Goal: Information Seeking & Learning: Learn about a topic

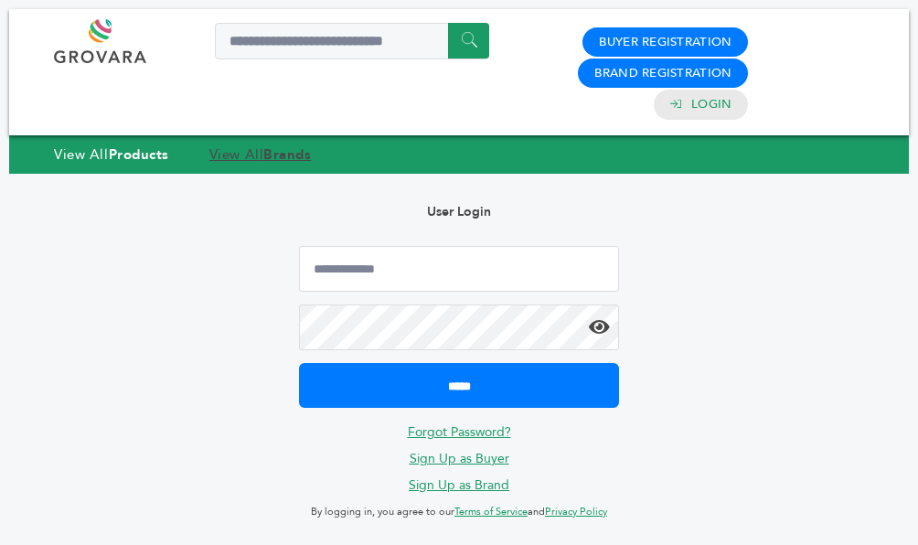
click at [230, 152] on link "View All Brands" at bounding box center [260, 154] width 102 height 18
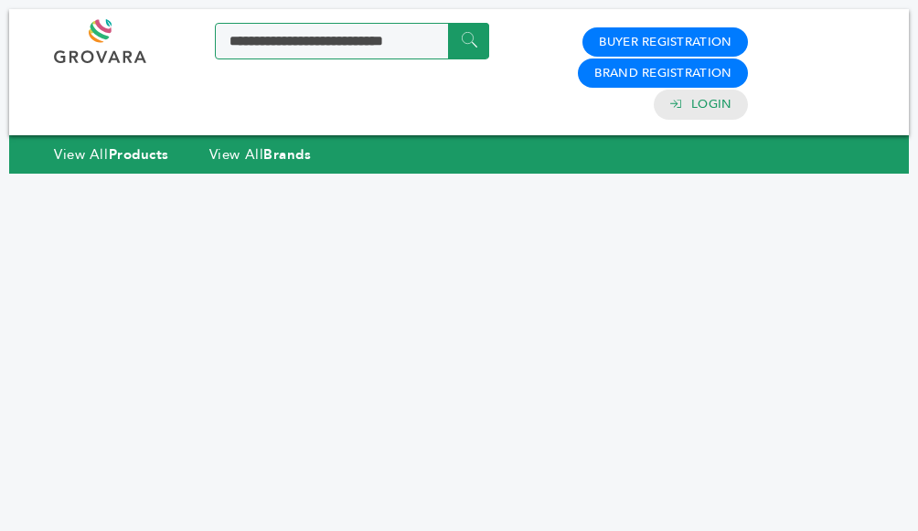
click at [366, 48] on input "Search a product or brand..." at bounding box center [352, 41] width 274 height 37
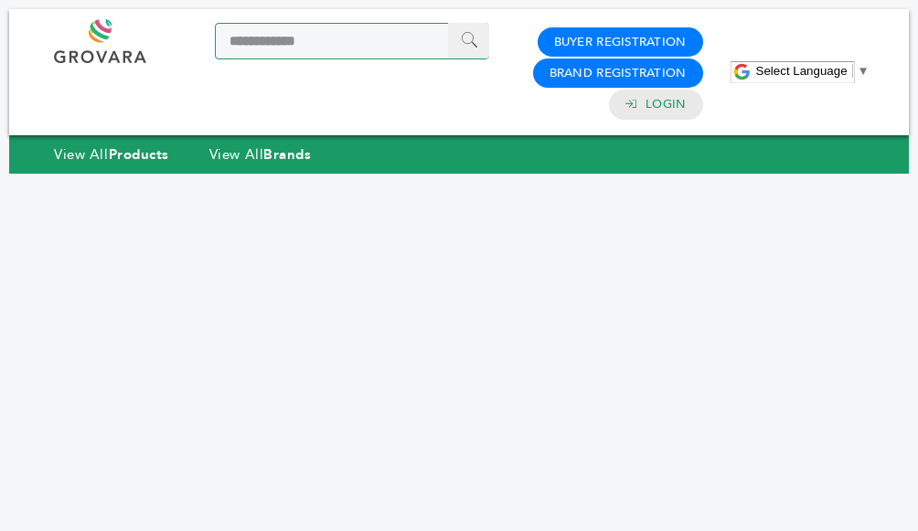
type input "**********"
click at [466, 49] on input "******" at bounding box center [468, 41] width 41 height 36
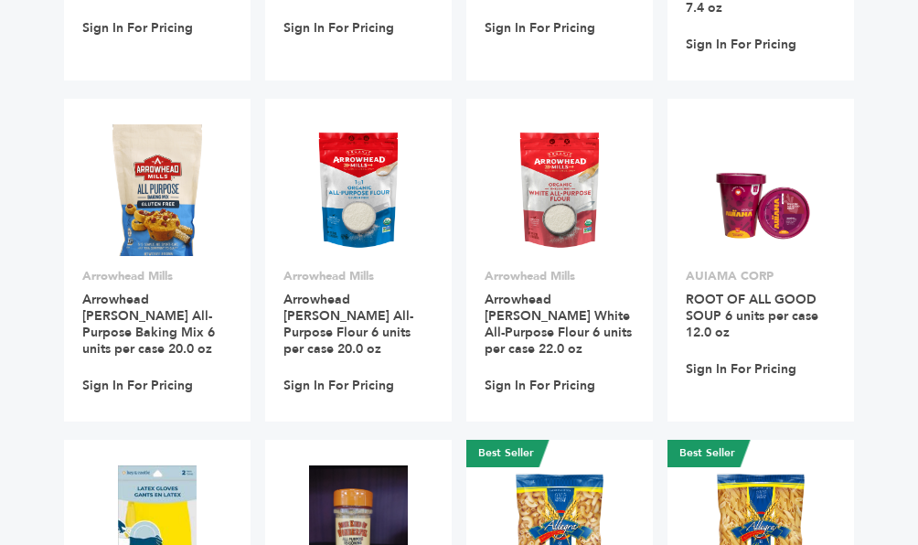
scroll to position [891, 0]
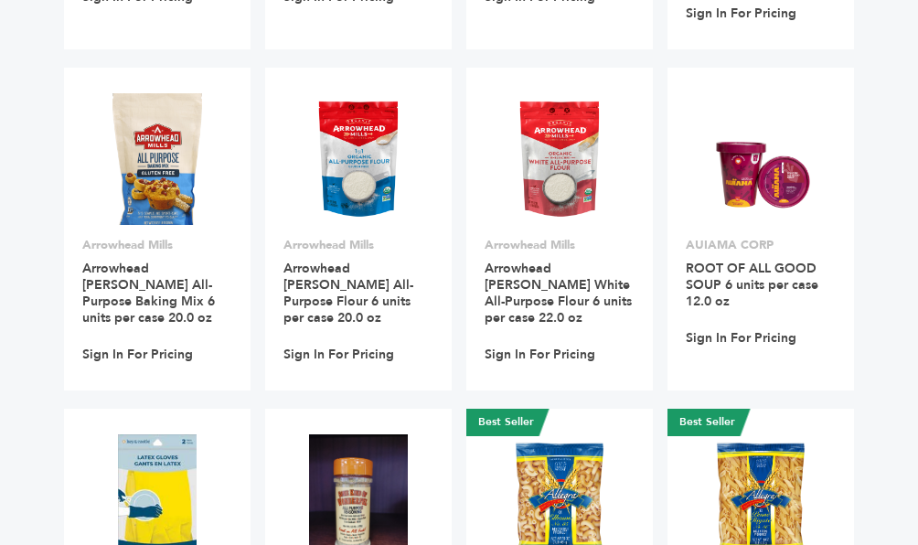
drag, startPoint x: 927, startPoint y: 91, endPoint x: 930, endPoint y: 340, distance: 249.7
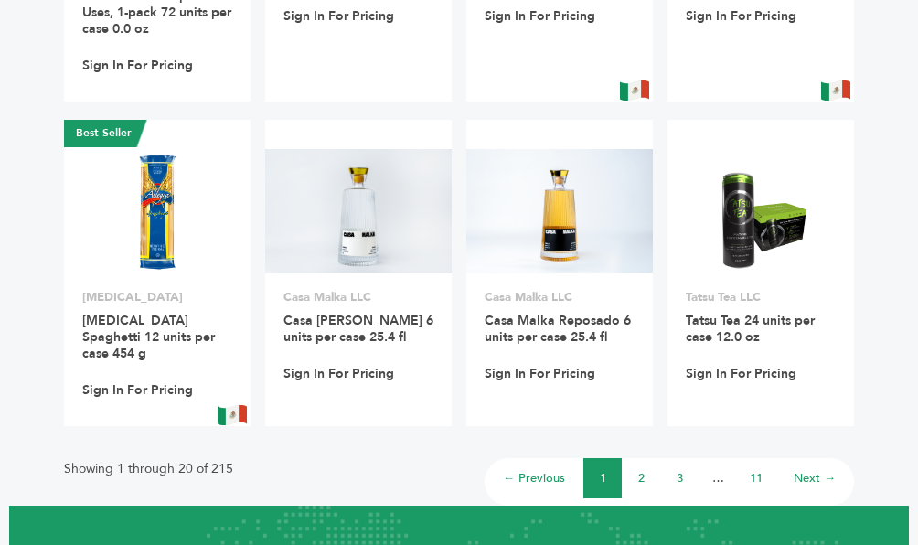
scroll to position [1551, 0]
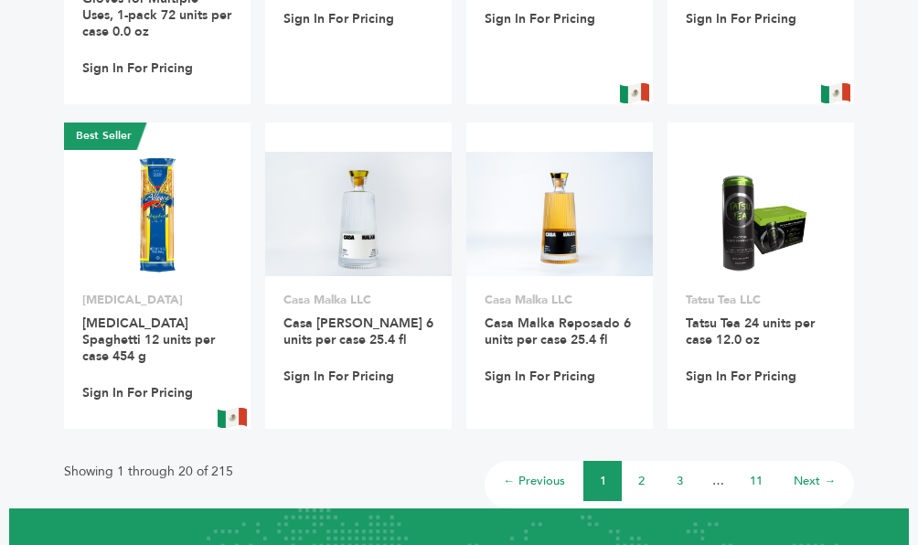
click at [798, 473] on link "Next →" at bounding box center [815, 481] width 42 height 16
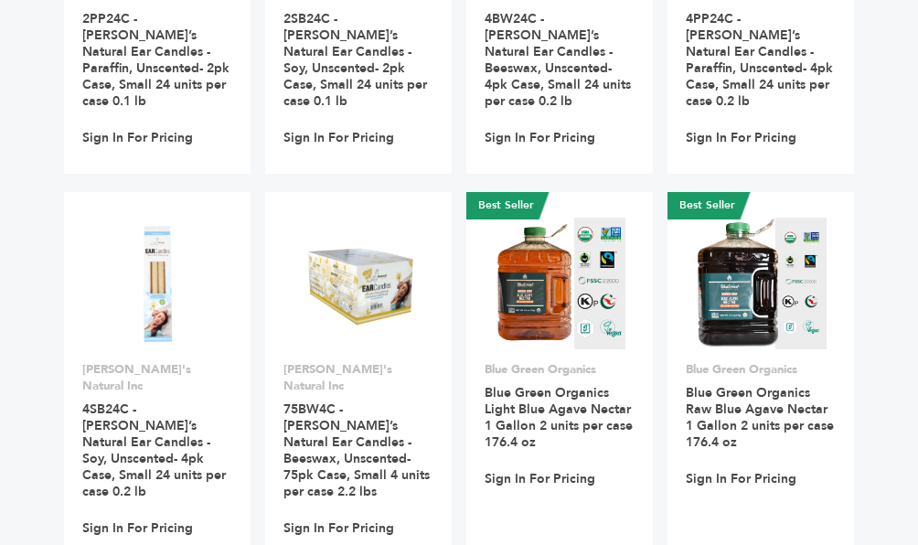
scroll to position [1678, 0]
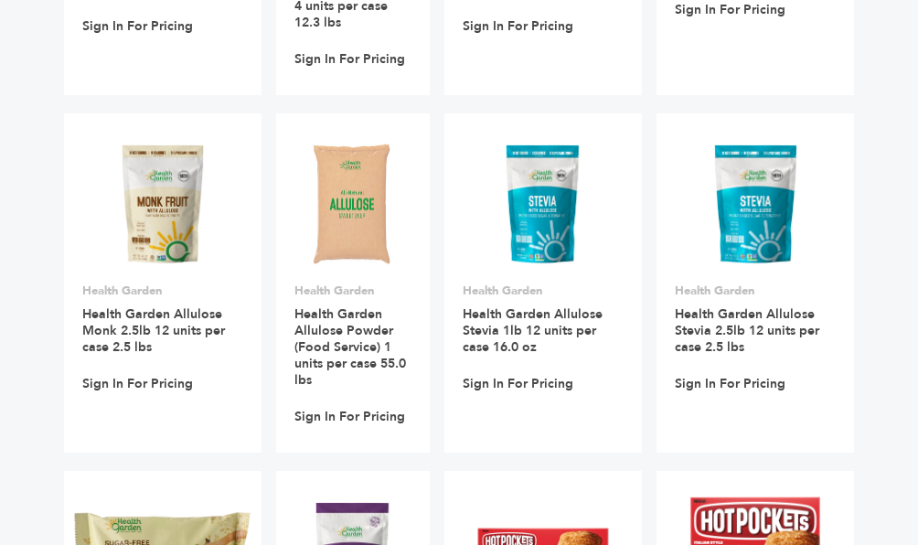
scroll to position [911, 0]
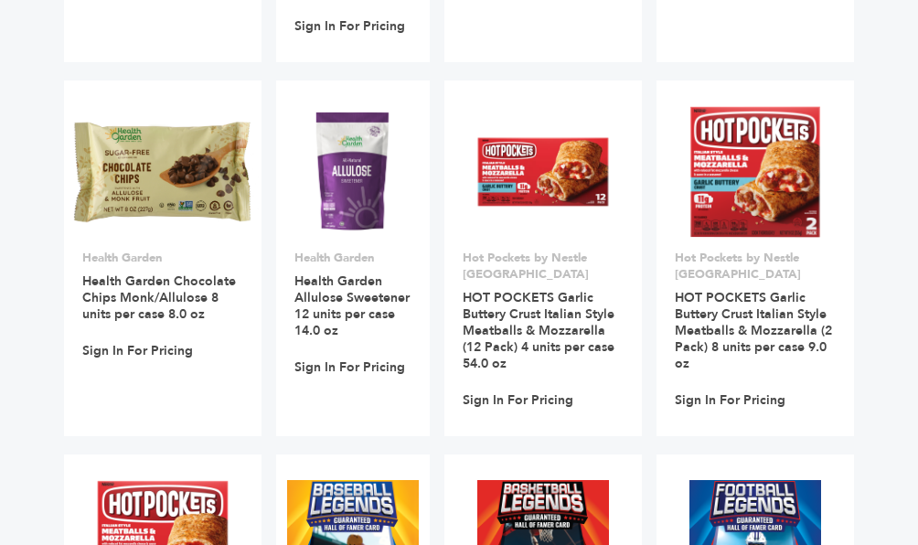
drag, startPoint x: 915, startPoint y: 263, endPoint x: 912, endPoint y: 277, distance: 14.9
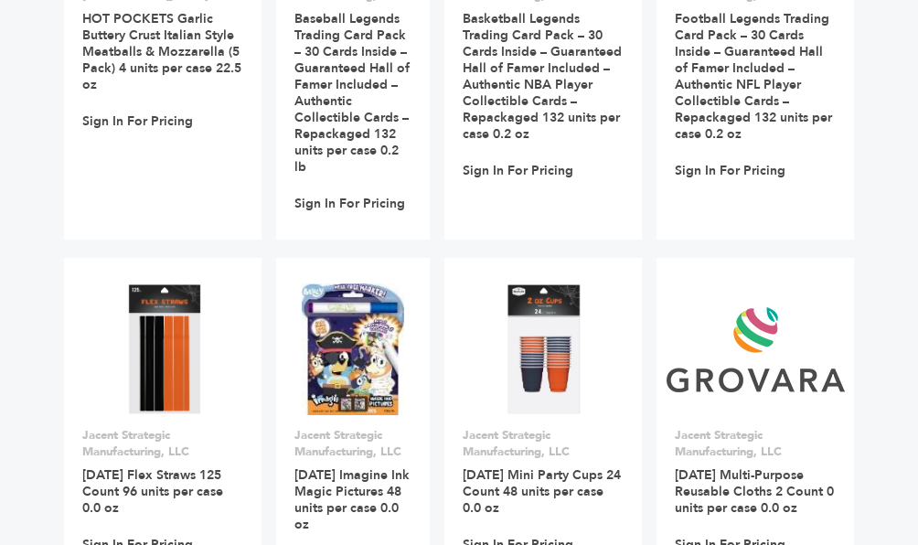
scroll to position [1597, 0]
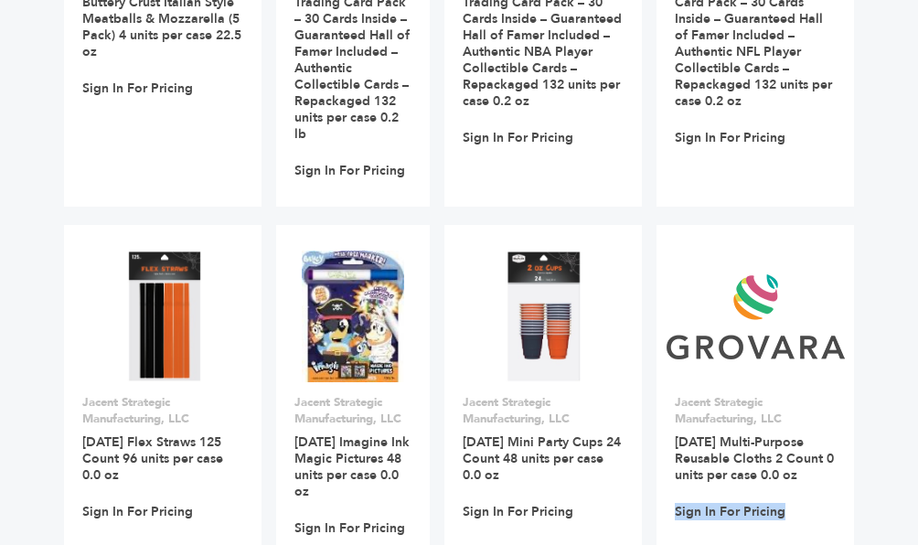
drag, startPoint x: 905, startPoint y: 420, endPoint x: 907, endPoint y: 465, distance: 44.9
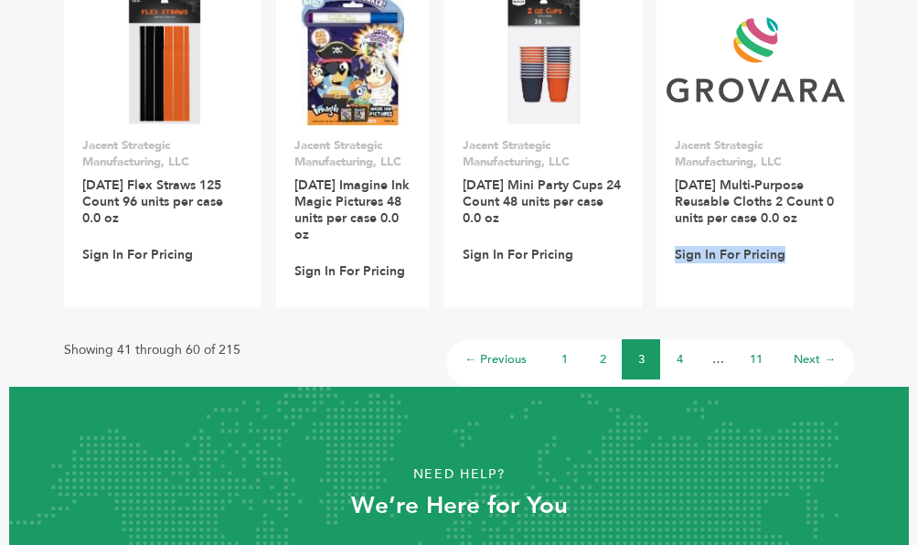
scroll to position [1851, 0]
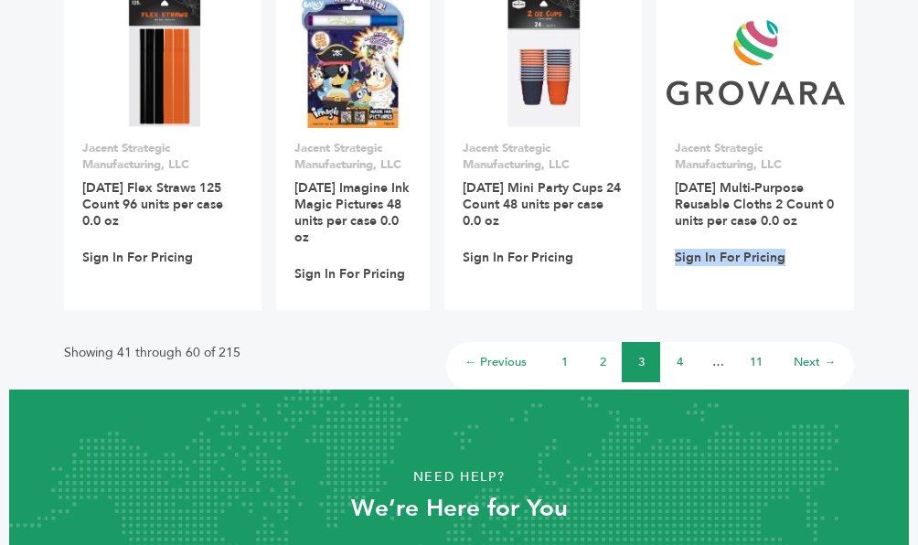
click at [822, 354] on link "Next →" at bounding box center [815, 362] width 42 height 16
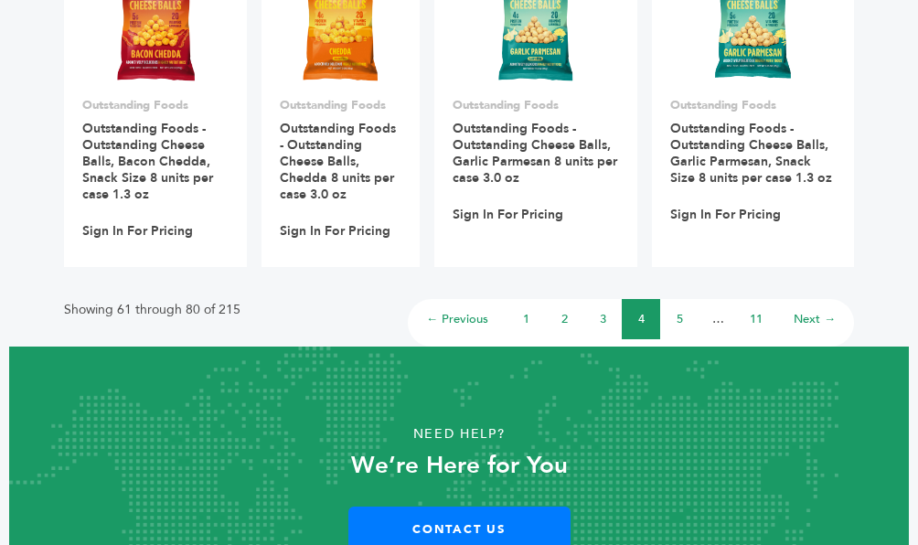
scroll to position [1789, 0]
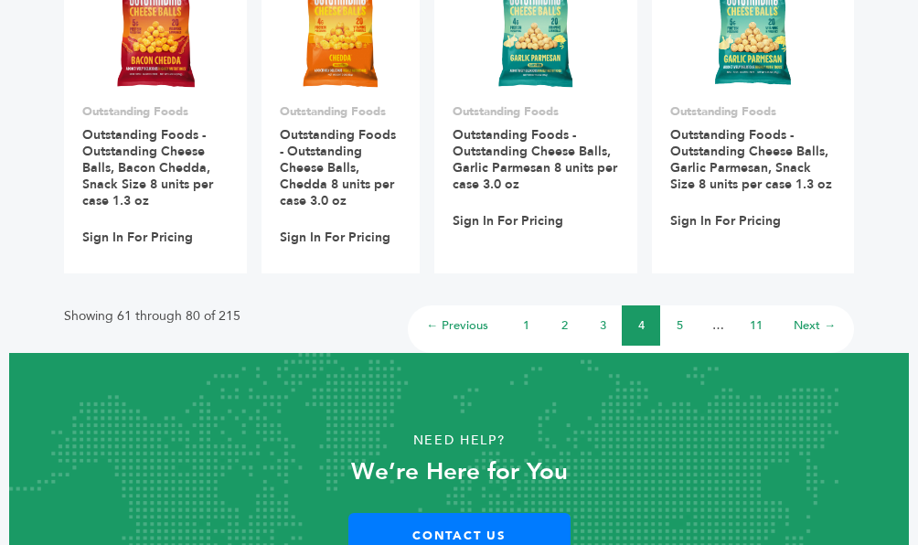
click at [816, 317] on link "Next →" at bounding box center [815, 325] width 42 height 16
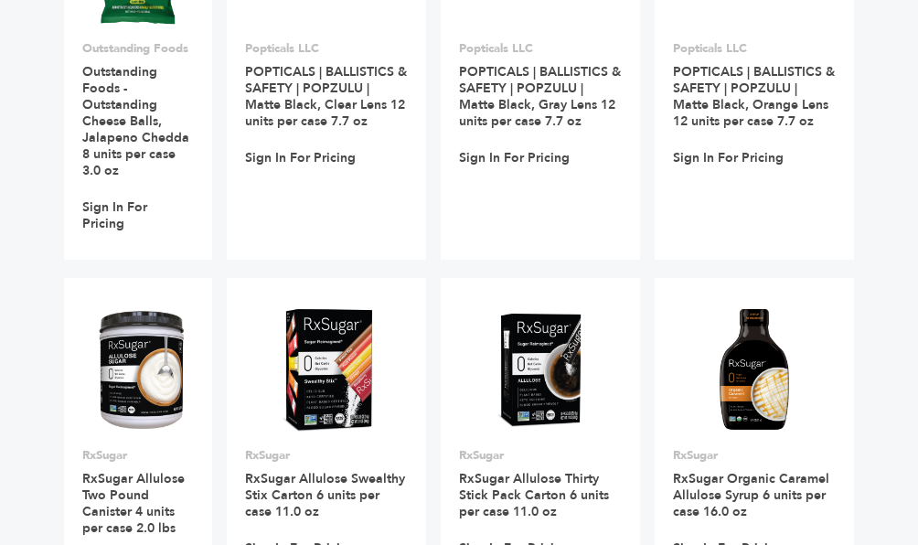
scroll to position [803, 0]
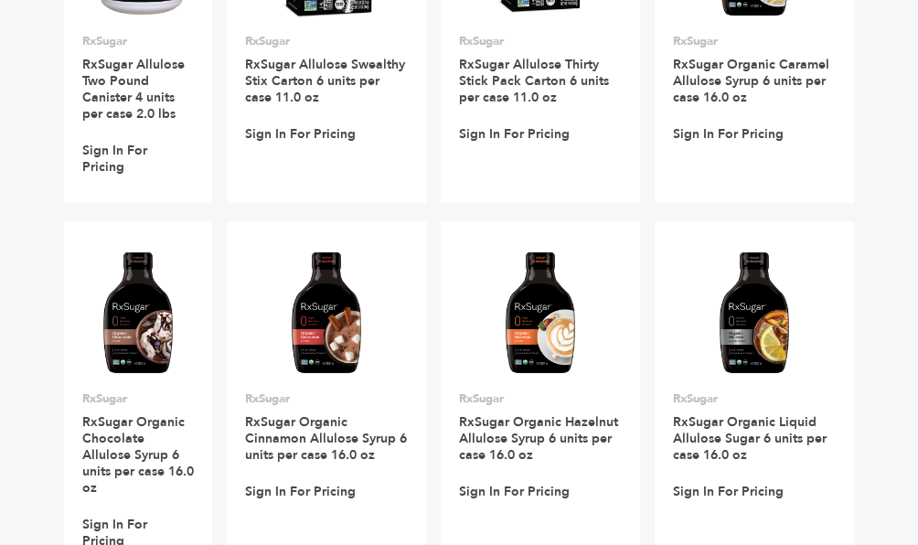
click at [903, 292] on div "**********" at bounding box center [459, 453] width 900 height 2494
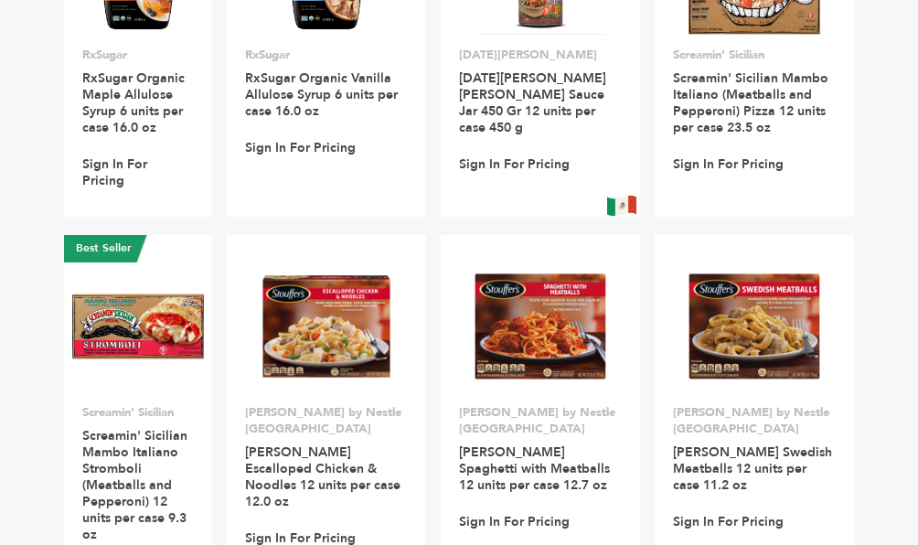
scroll to position [1660, 0]
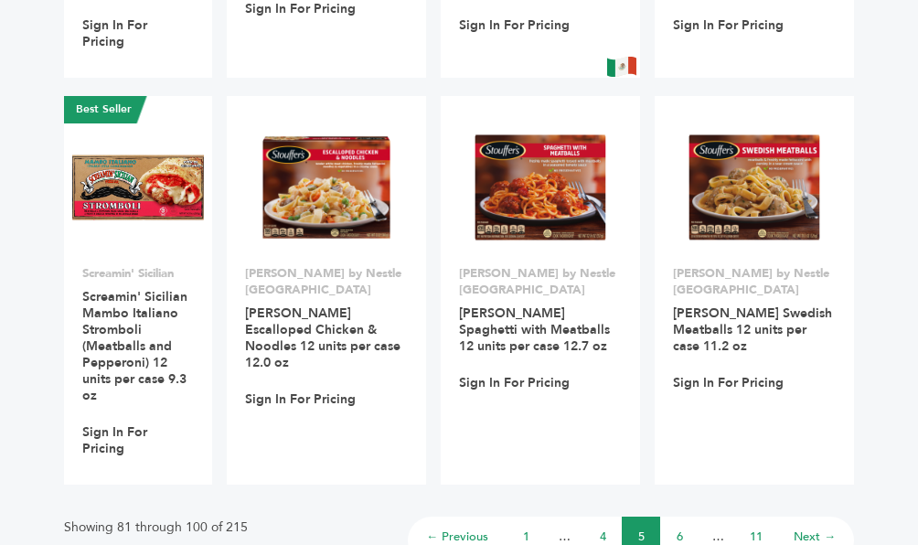
click at [678, 529] on link "6" at bounding box center [680, 537] width 6 height 16
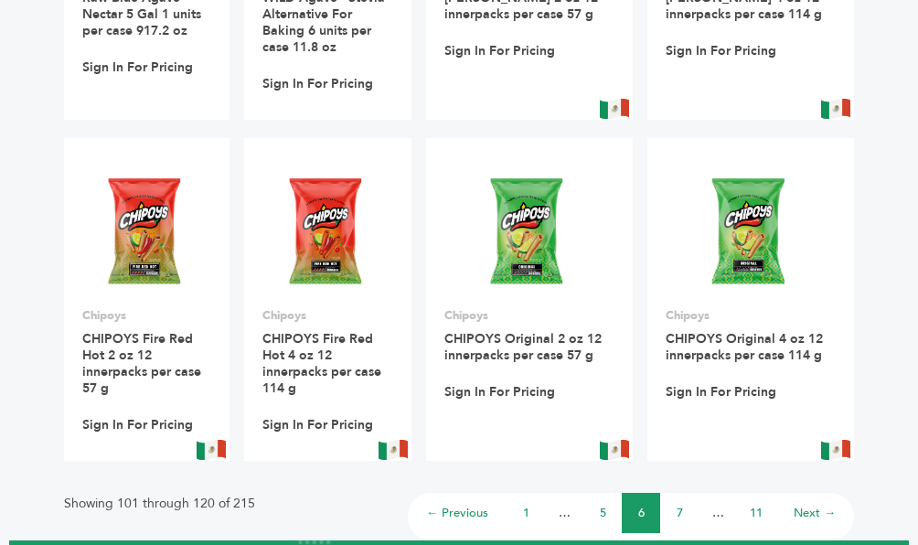
scroll to position [1497, 0]
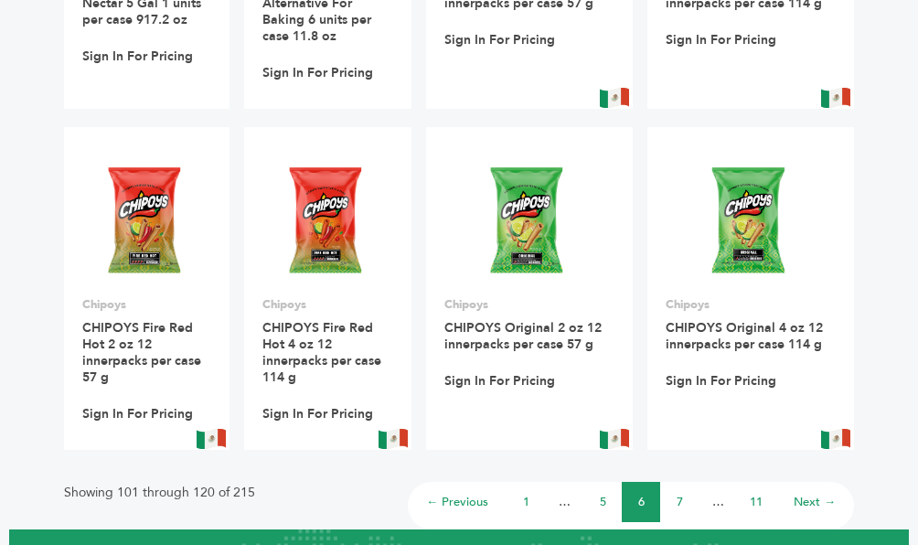
click at [804, 494] on link "Next →" at bounding box center [815, 502] width 42 height 16
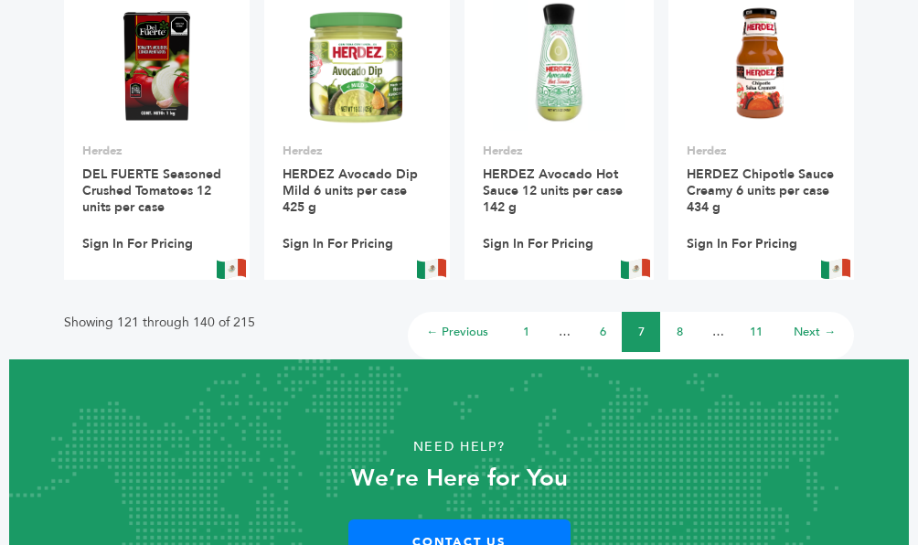
scroll to position [1621, 0]
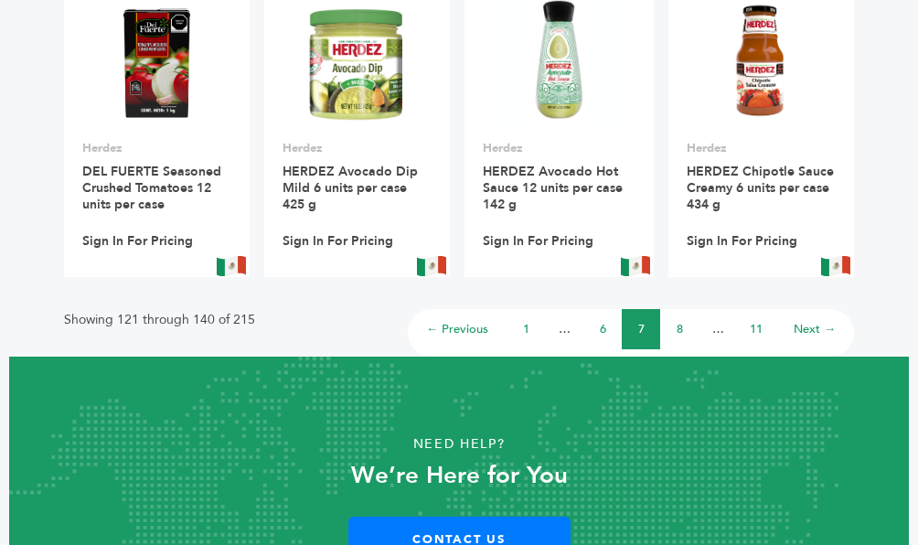
click at [810, 325] on link "Next →" at bounding box center [815, 329] width 42 height 16
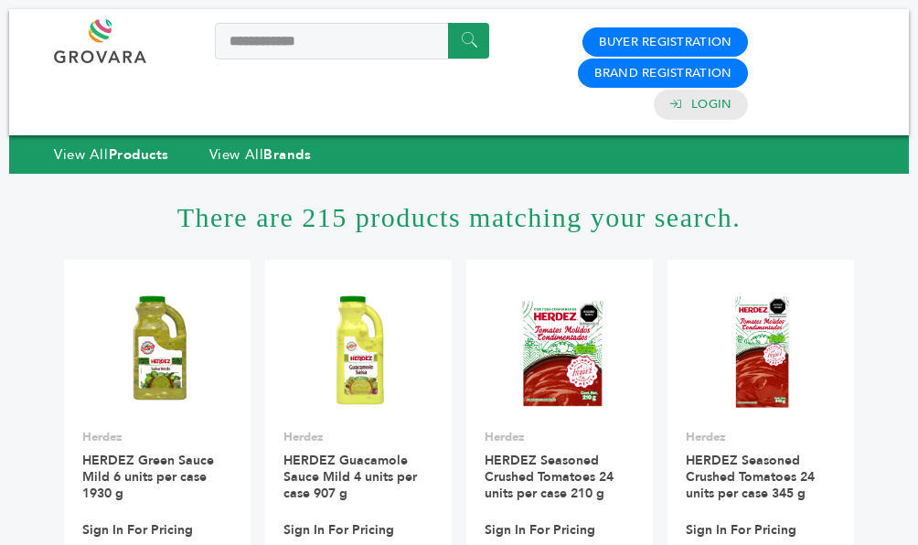
drag, startPoint x: 914, startPoint y: 155, endPoint x: 925, endPoint y: 192, distance: 38.2
click at [917, 192] on html "**********" at bounding box center [459, 272] width 918 height 545
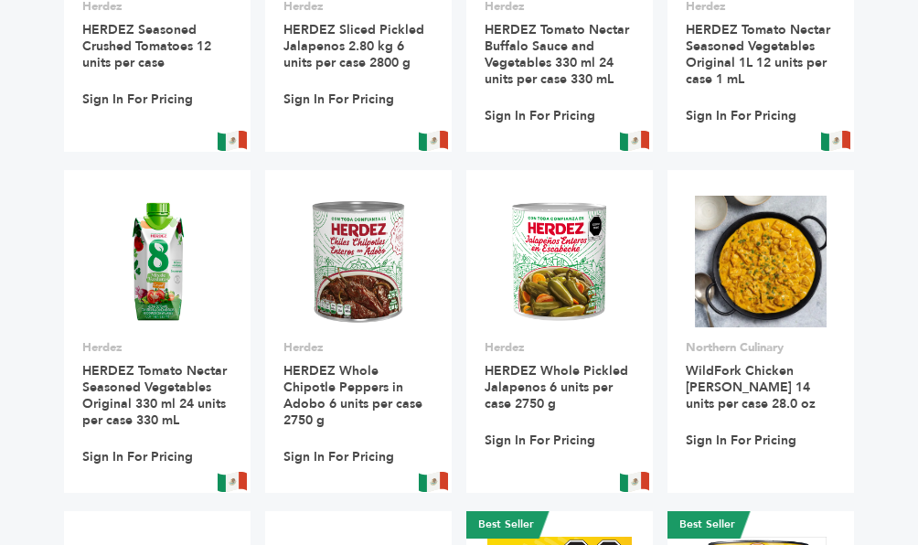
scroll to position [780, 0]
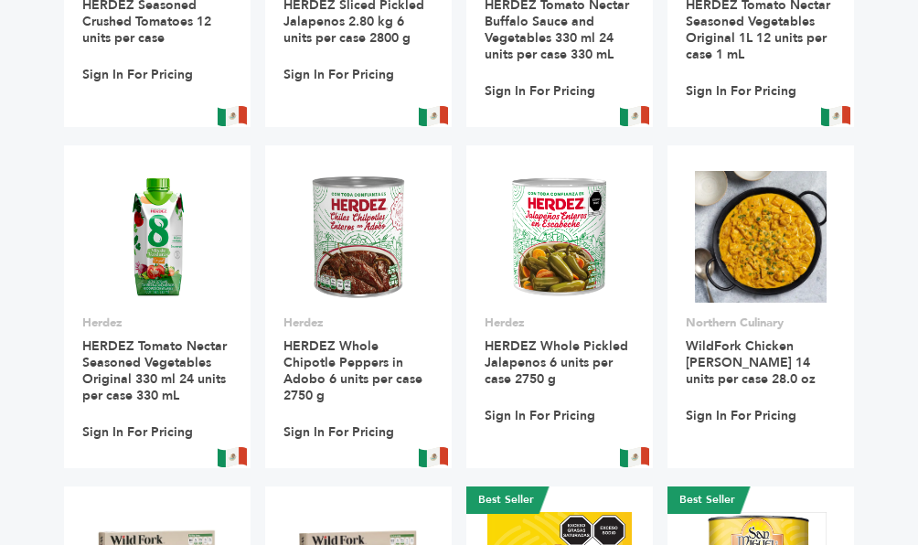
drag, startPoint x: 916, startPoint y: 273, endPoint x: 914, endPoint y: 309, distance: 36.7
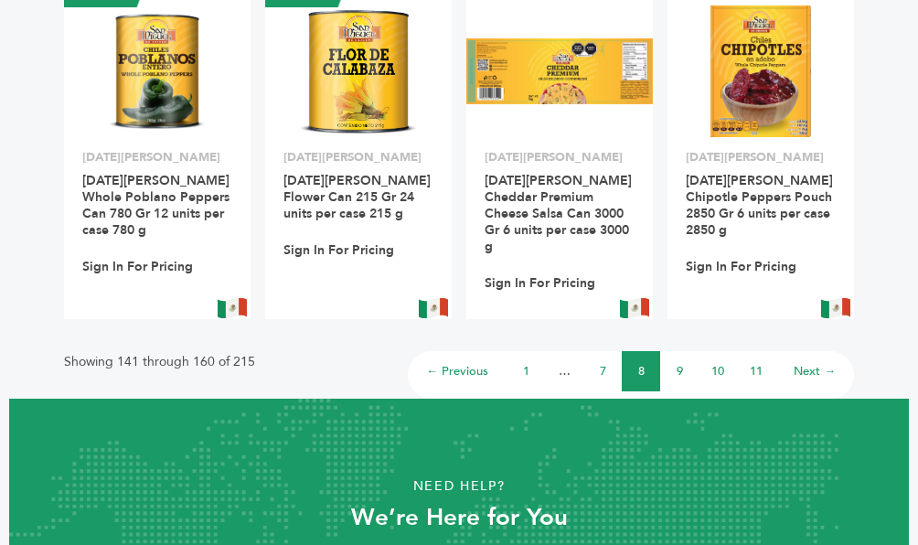
scroll to position [1645, 0]
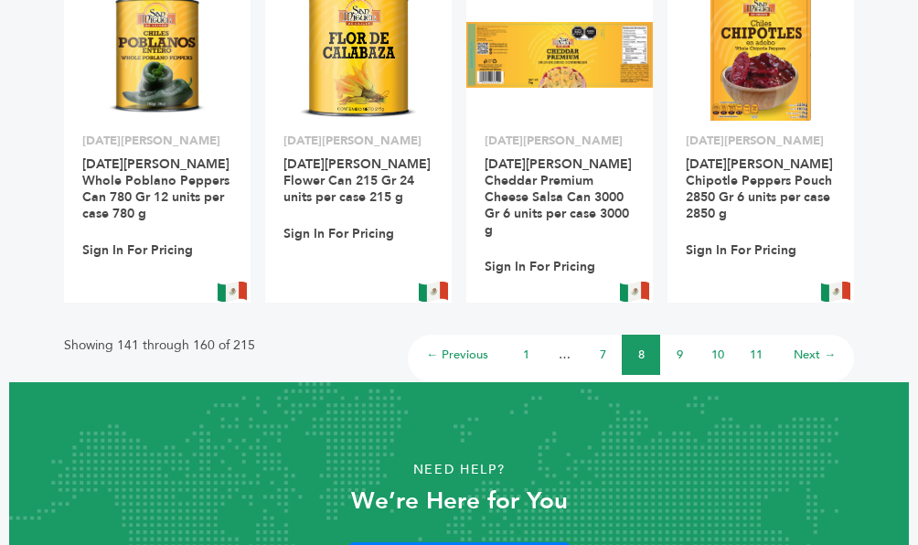
click at [809, 347] on link "Next →" at bounding box center [815, 355] width 42 height 16
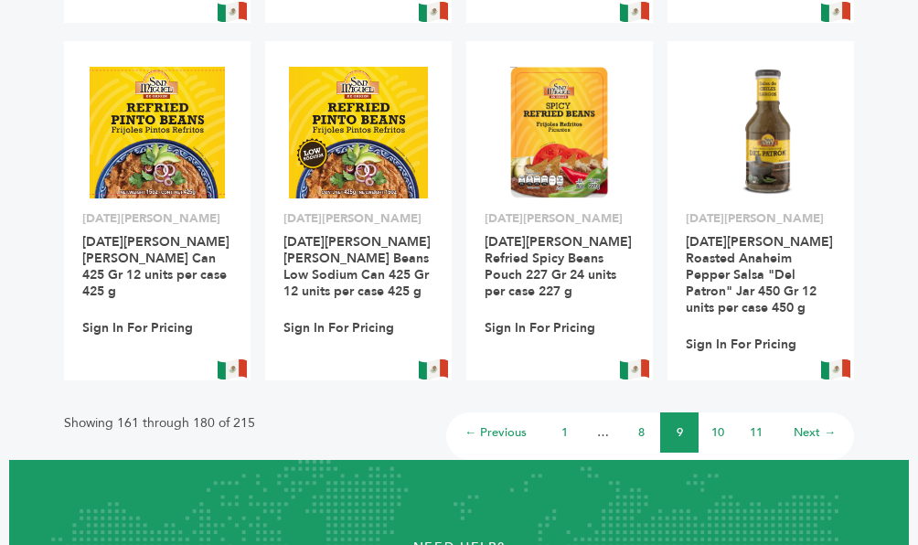
scroll to position [1524, 0]
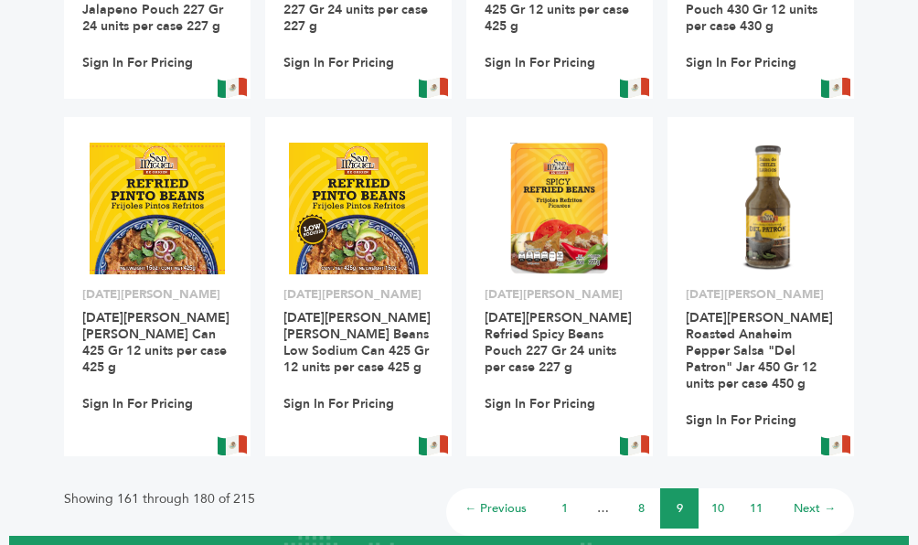
click at [808, 500] on link "Next →" at bounding box center [815, 508] width 42 height 16
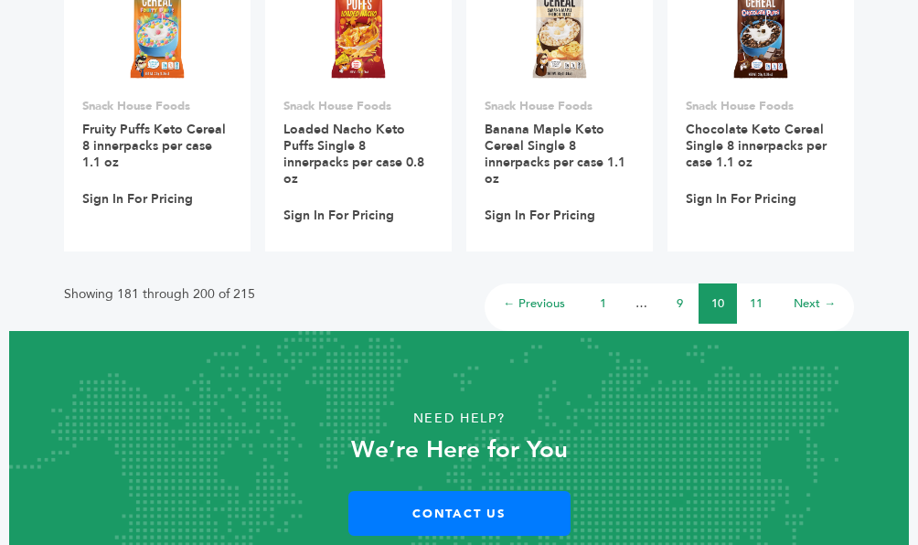
scroll to position [1708, 0]
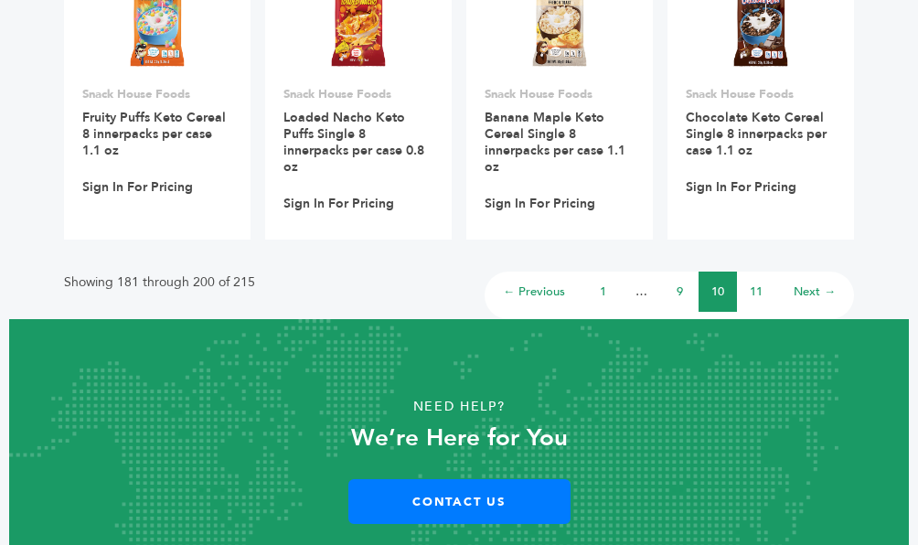
click at [801, 295] on link "Next →" at bounding box center [815, 292] width 42 height 16
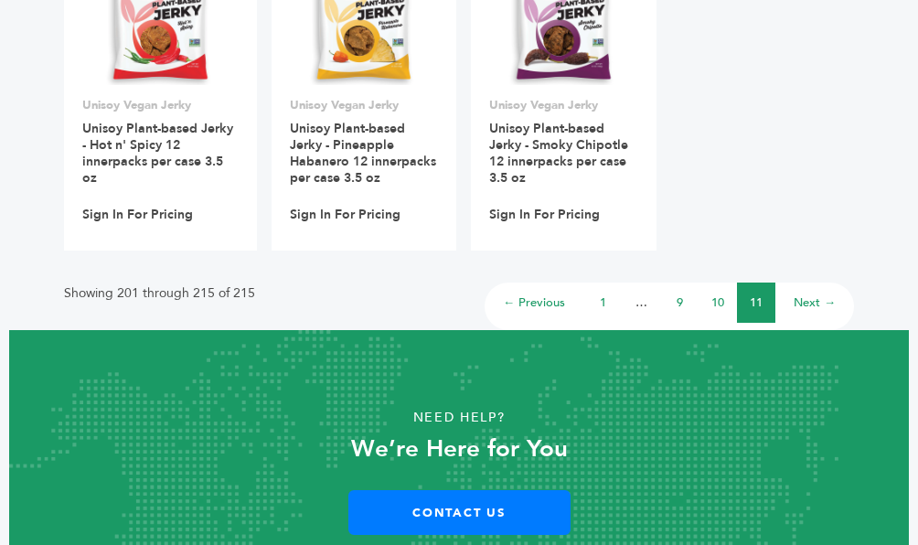
scroll to position [1357, 0]
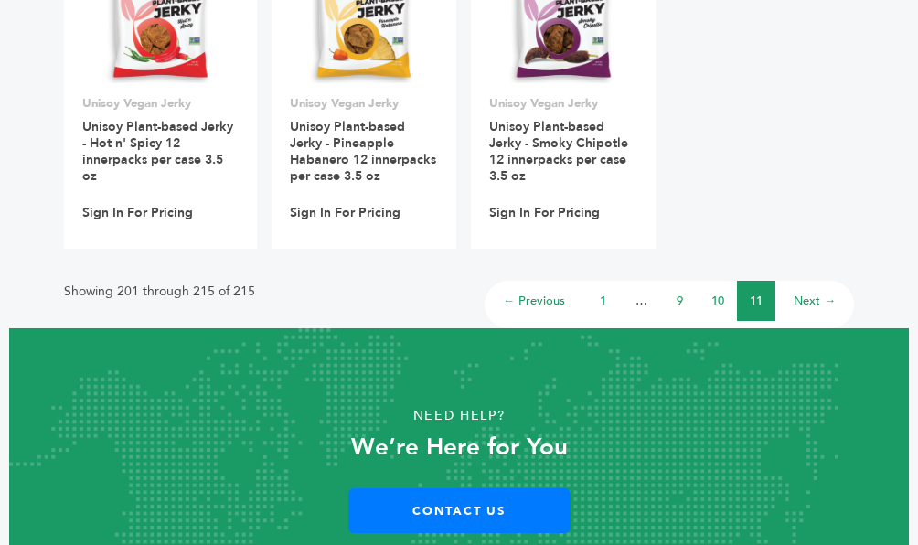
click at [810, 294] on link "Next →" at bounding box center [815, 301] width 42 height 16
click at [806, 294] on link "Next →" at bounding box center [815, 301] width 42 height 16
click at [811, 302] on link "Next →" at bounding box center [815, 301] width 42 height 16
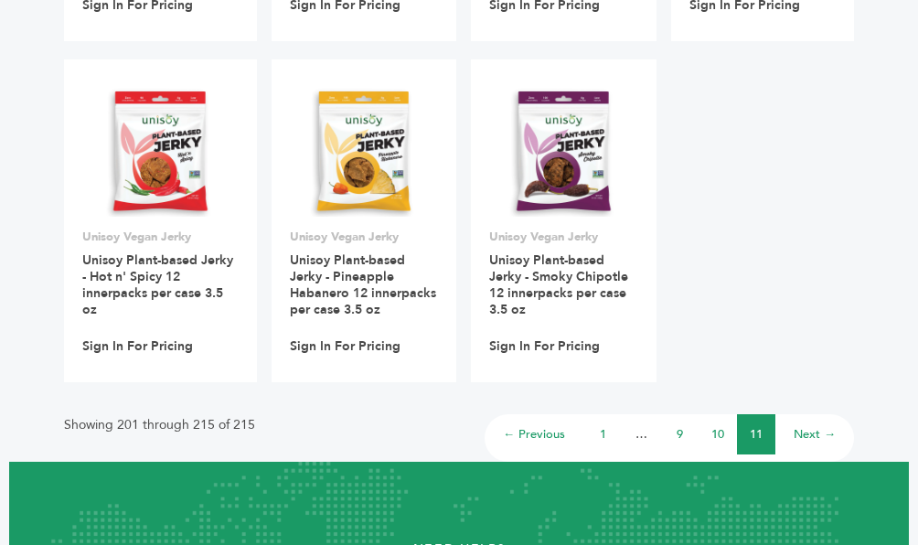
scroll to position [1237, 0]
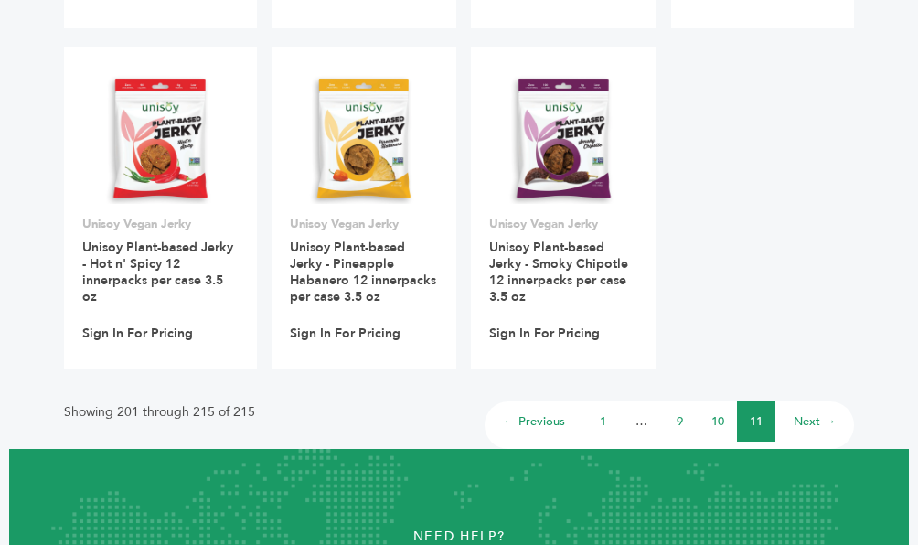
click at [815, 423] on link "Next →" at bounding box center [815, 421] width 42 height 16
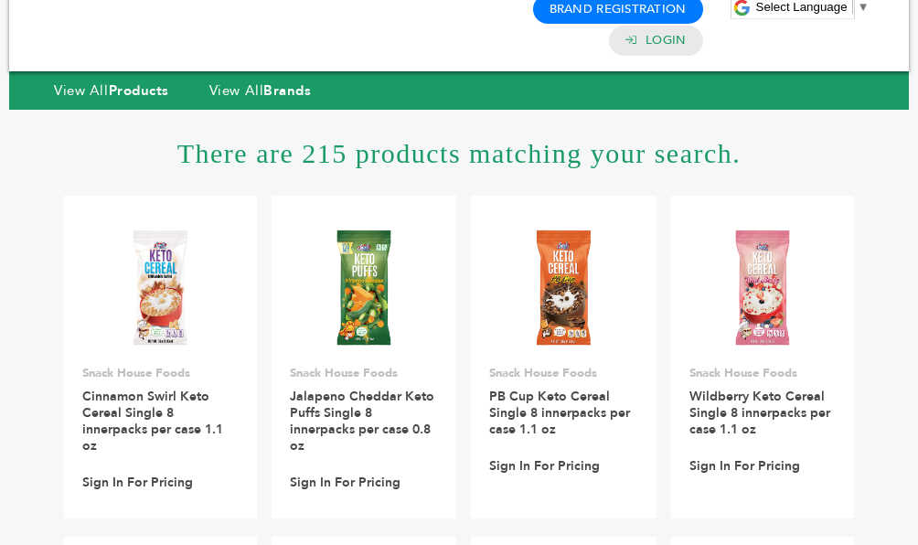
scroll to position [0, 0]
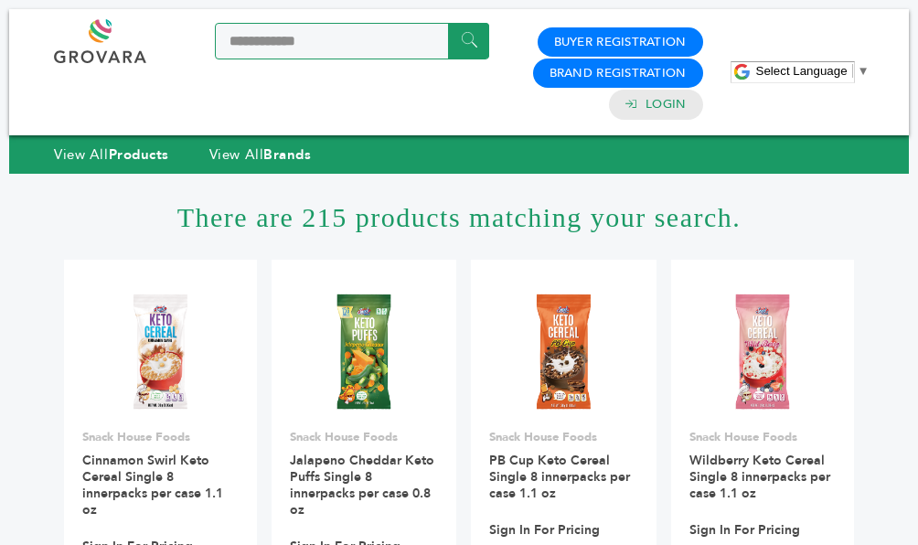
click at [328, 38] on input "**********" at bounding box center [352, 41] width 274 height 37
drag, startPoint x: 328, startPoint y: 38, endPoint x: 167, endPoint y: 85, distance: 167.6
click at [167, 85] on div "**********" at bounding box center [271, 72] width 435 height 107
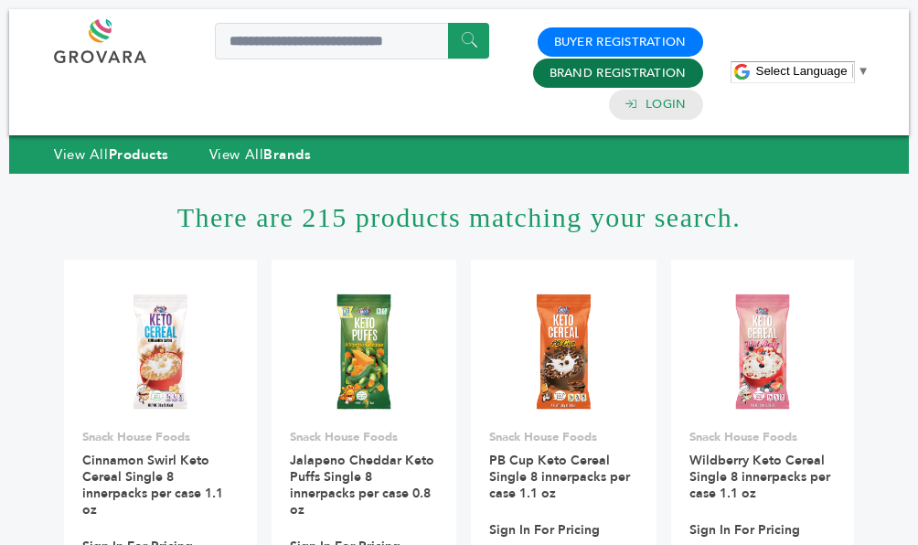
click at [584, 77] on link "Brand Registration" at bounding box center [618, 73] width 137 height 16
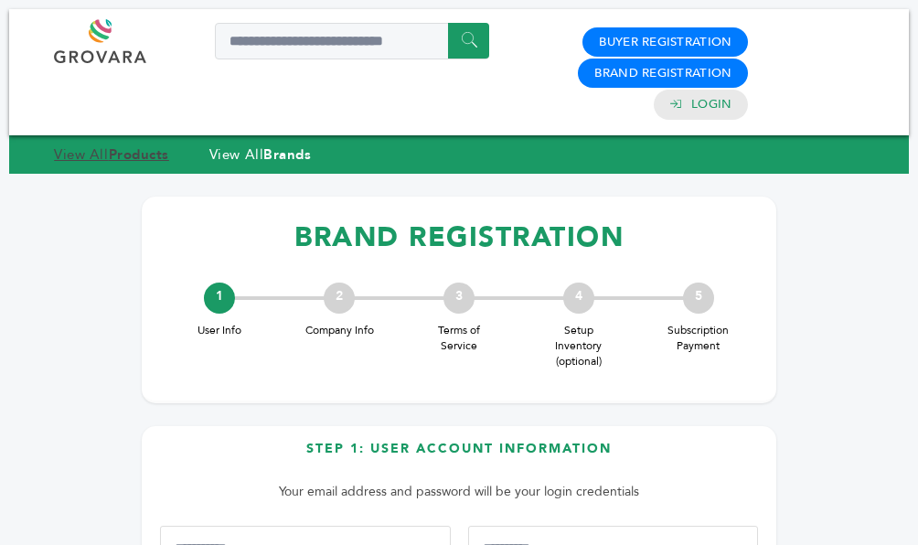
click at [127, 150] on strong "Products" at bounding box center [139, 154] width 60 height 18
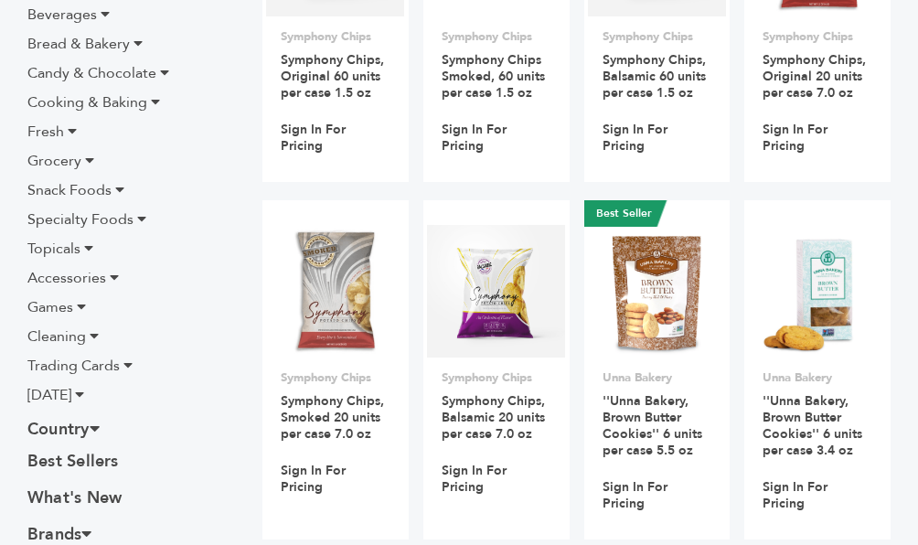
scroll to position [445, 0]
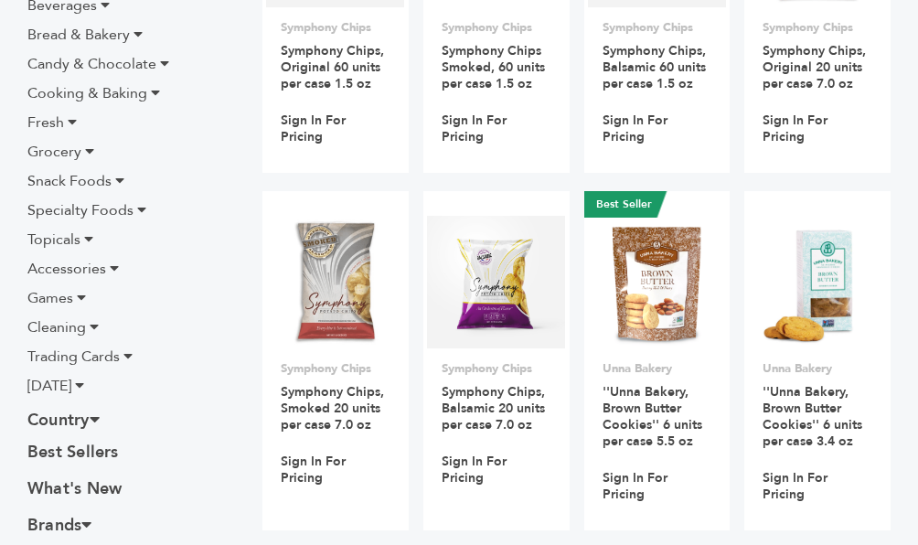
click at [54, 300] on span "Games" at bounding box center [50, 298] width 46 height 20
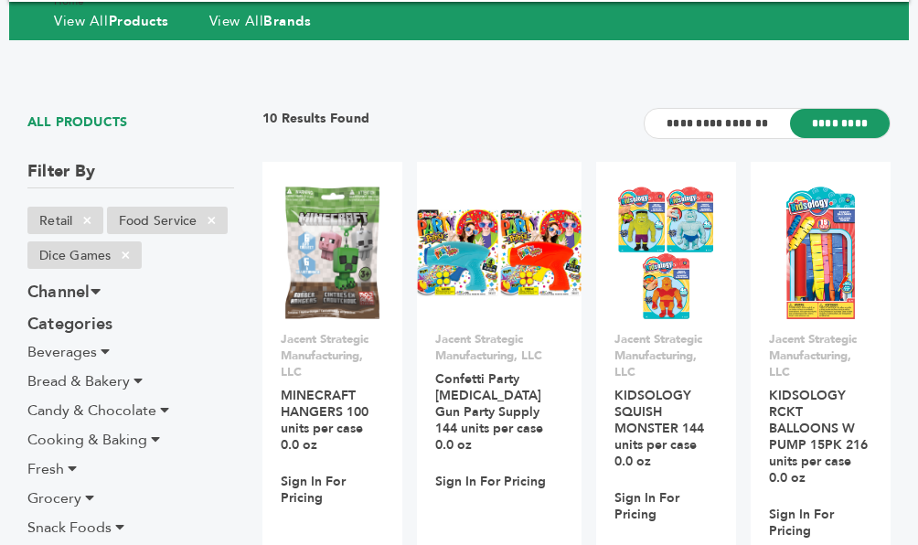
scroll to position [135, 0]
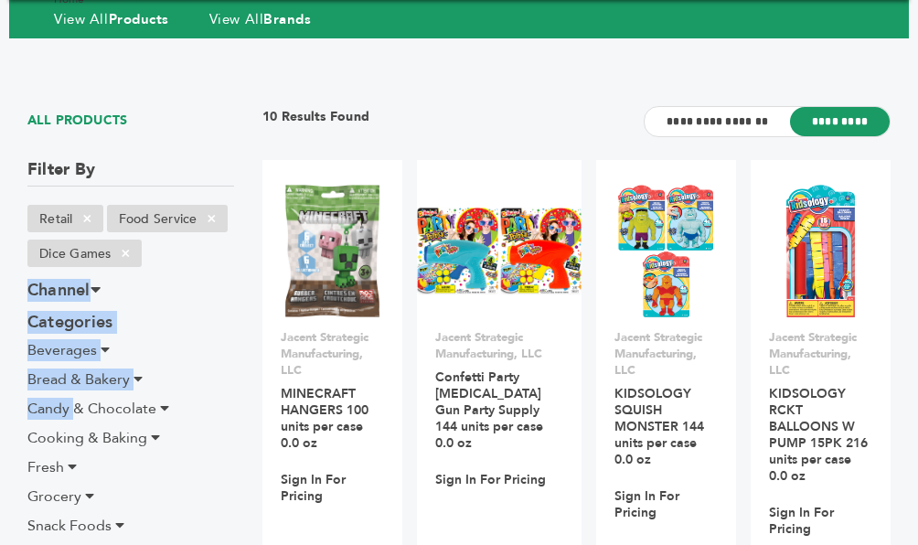
drag, startPoint x: 72, startPoint y: 400, endPoint x: -18, endPoint y: 422, distance: 93.2
click at [0, 410] on html "****** 0 0 Buyer Registration Brand Registration Login Select Language ​ ▼ Menu…" at bounding box center [459, 137] width 918 height 545
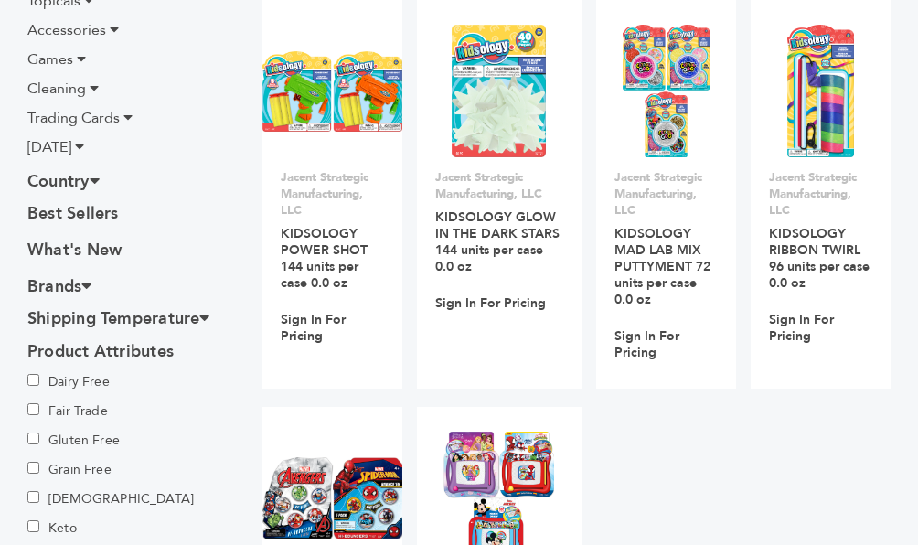
scroll to position [732, 0]
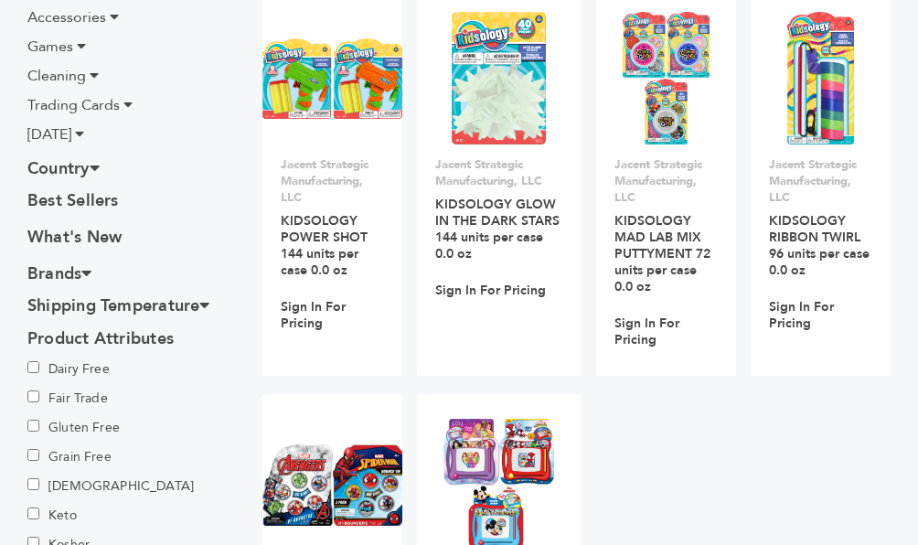
click at [209, 309] on icon at bounding box center [204, 304] width 10 height 16
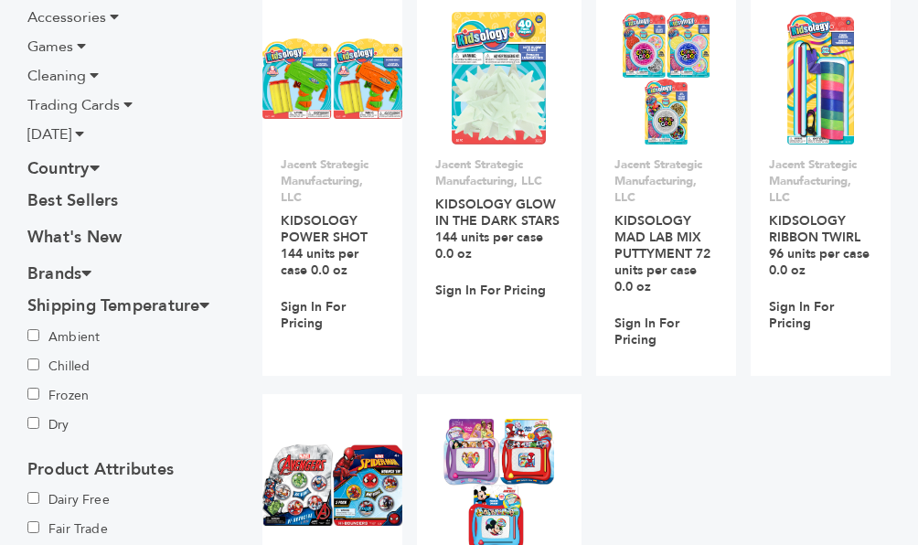
click at [91, 270] on icon at bounding box center [86, 272] width 10 height 16
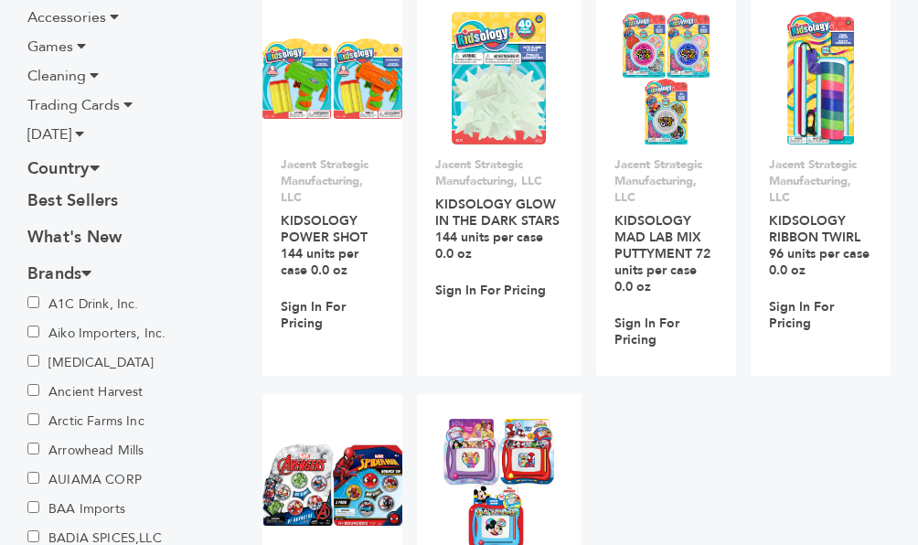
click at [99, 166] on icon at bounding box center [95, 167] width 10 height 16
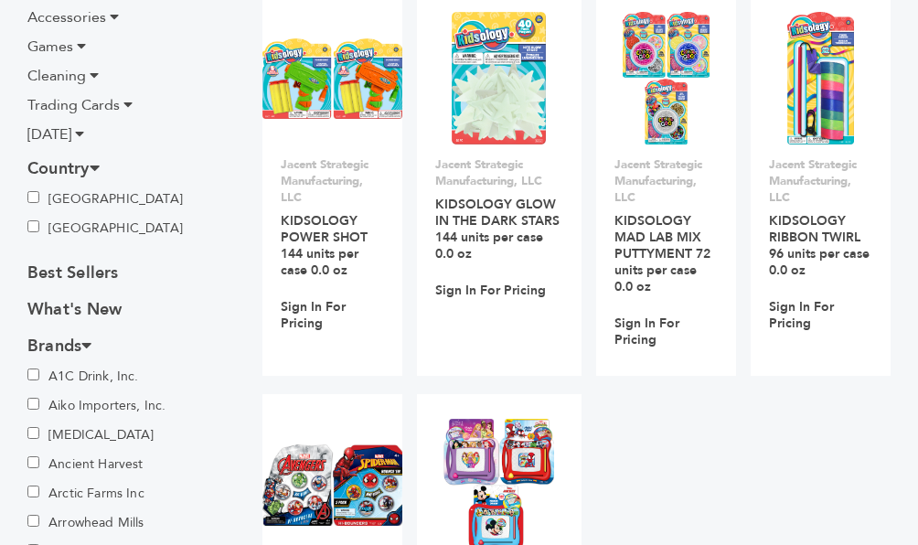
click at [84, 134] on icon at bounding box center [79, 133] width 9 height 15
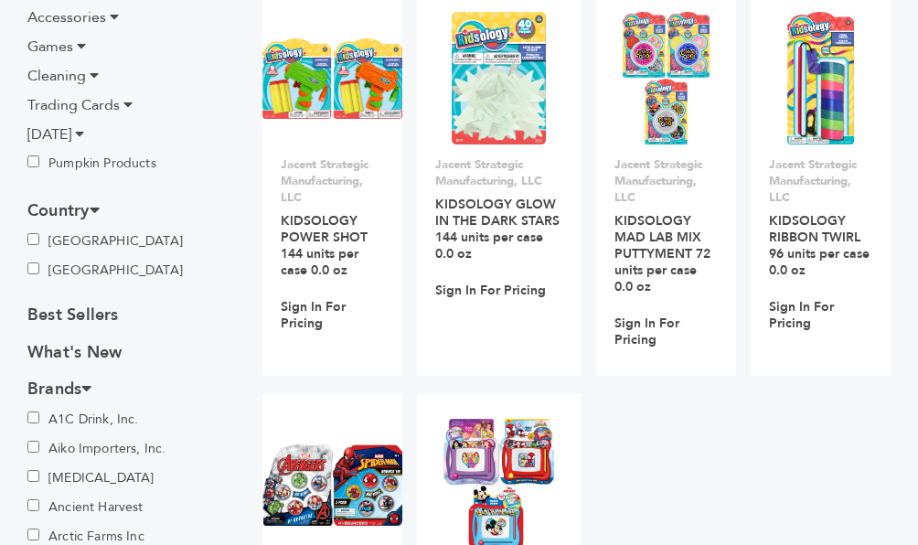
click at [131, 102] on icon at bounding box center [127, 104] width 9 height 15
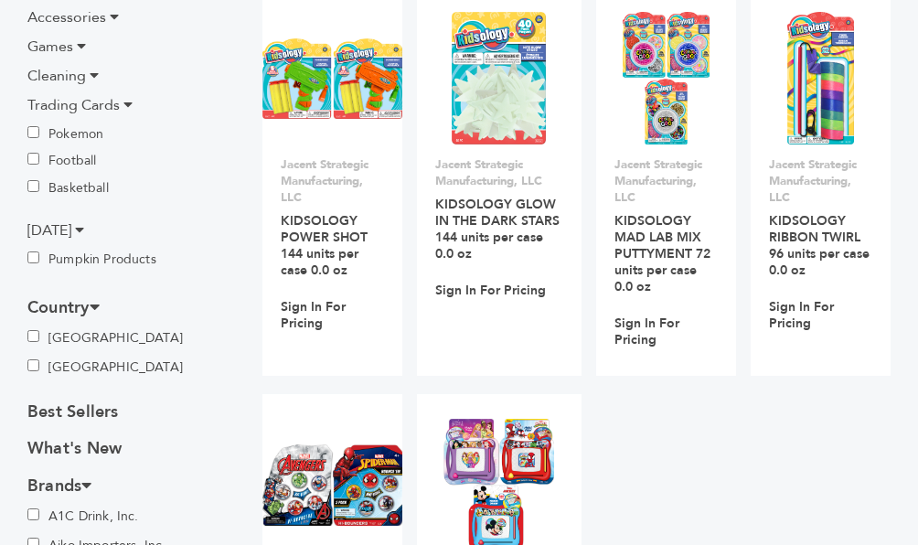
click at [91, 73] on icon at bounding box center [94, 75] width 9 height 15
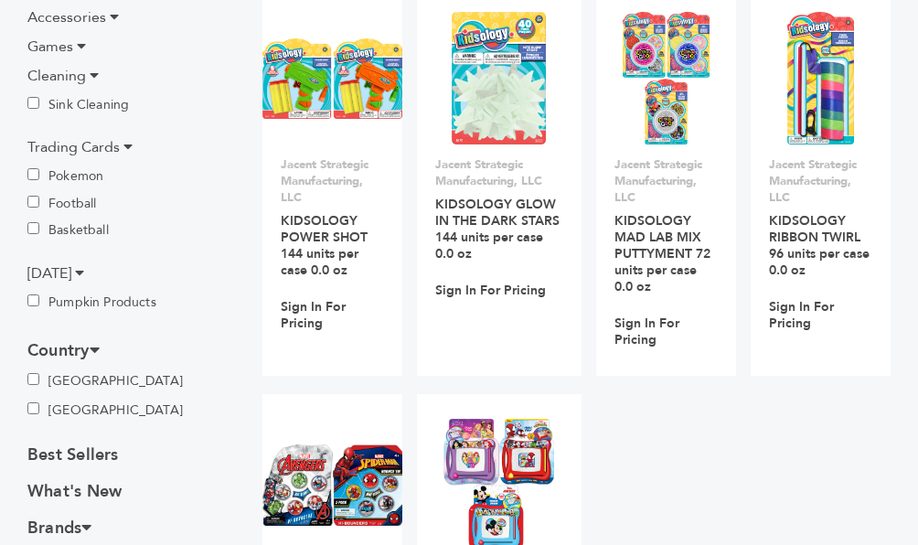
click at [78, 44] on icon at bounding box center [81, 45] width 9 height 15
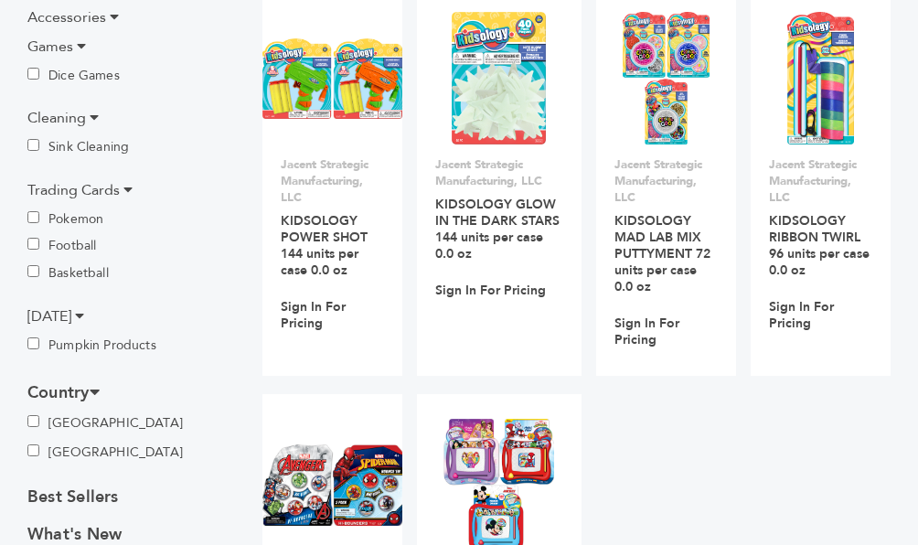
click at [111, 17] on icon at bounding box center [114, 16] width 9 height 15
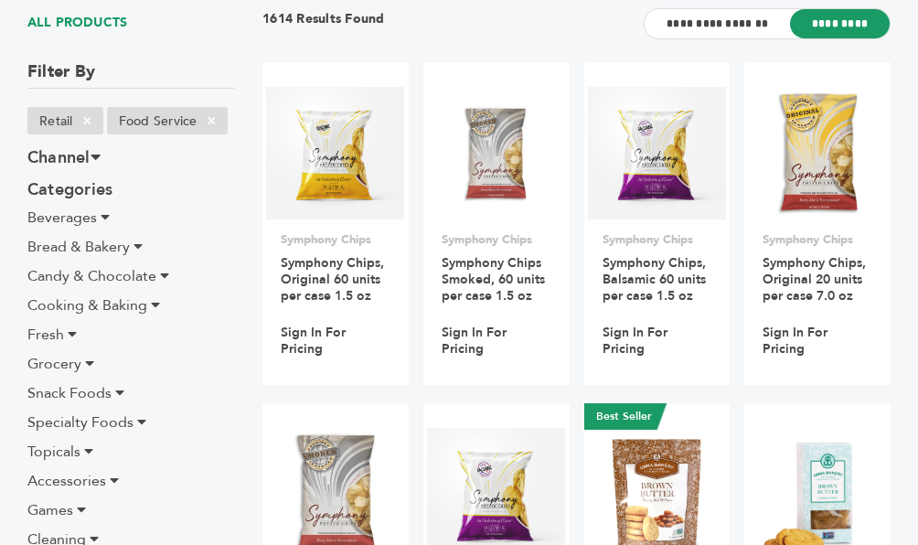
scroll to position [315, 0]
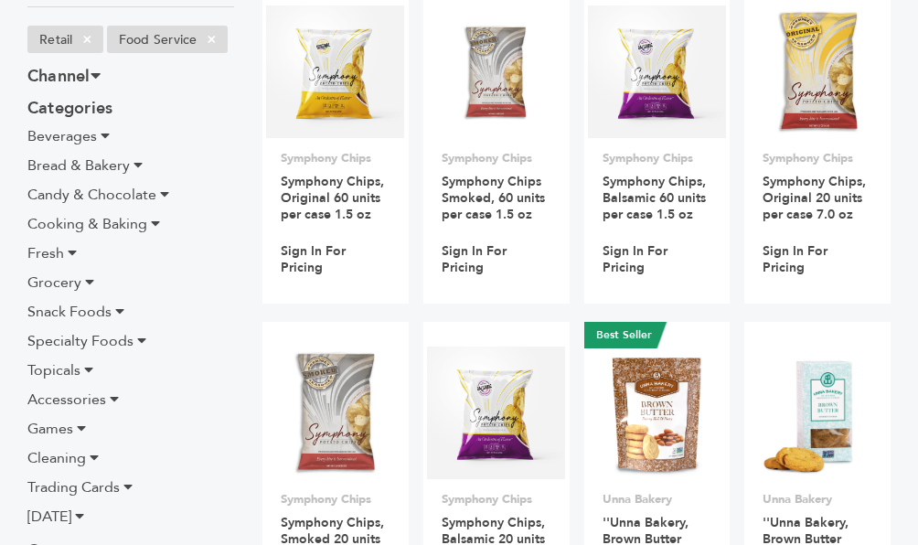
click at [80, 428] on icon at bounding box center [81, 428] width 9 height 15
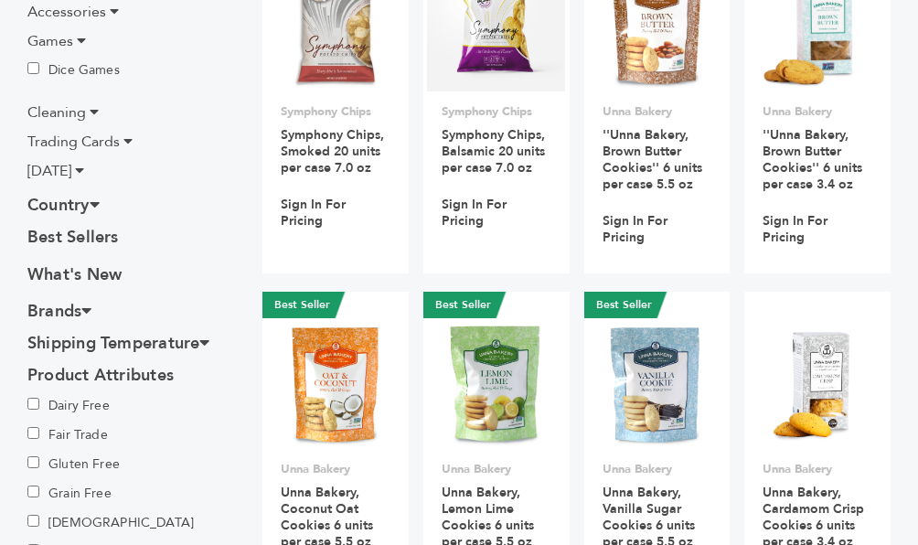
click at [208, 342] on icon at bounding box center [204, 342] width 10 height 16
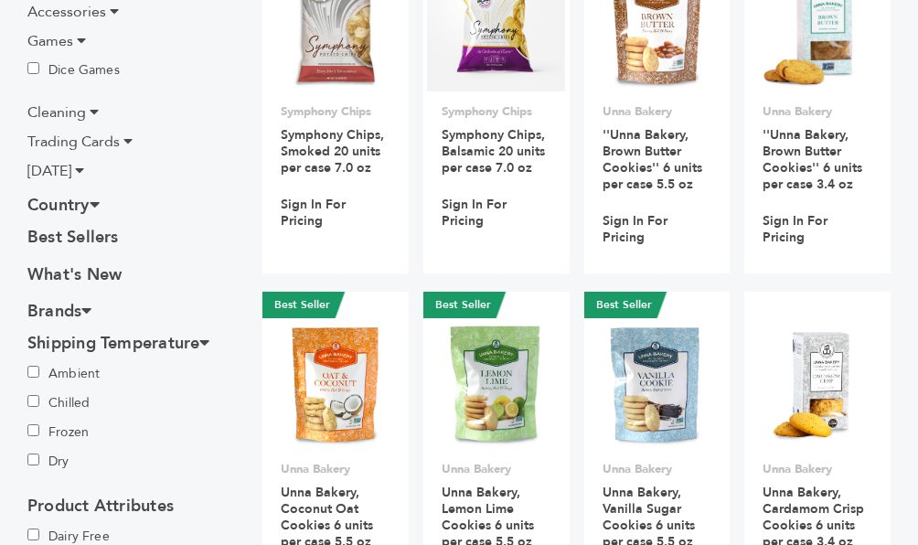
click at [100, 204] on icon at bounding box center [95, 204] width 10 height 16
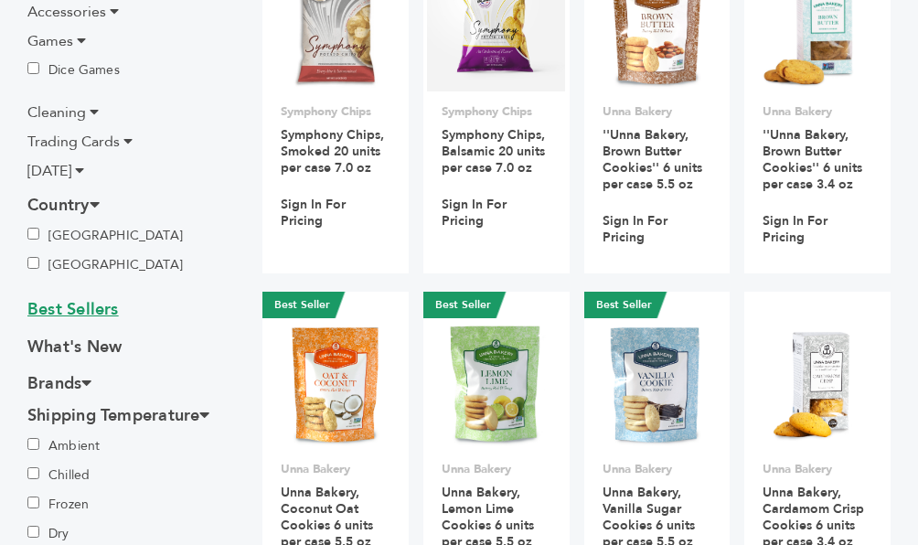
click at [98, 312] on link "Best Sellers" at bounding box center [130, 311] width 207 height 27
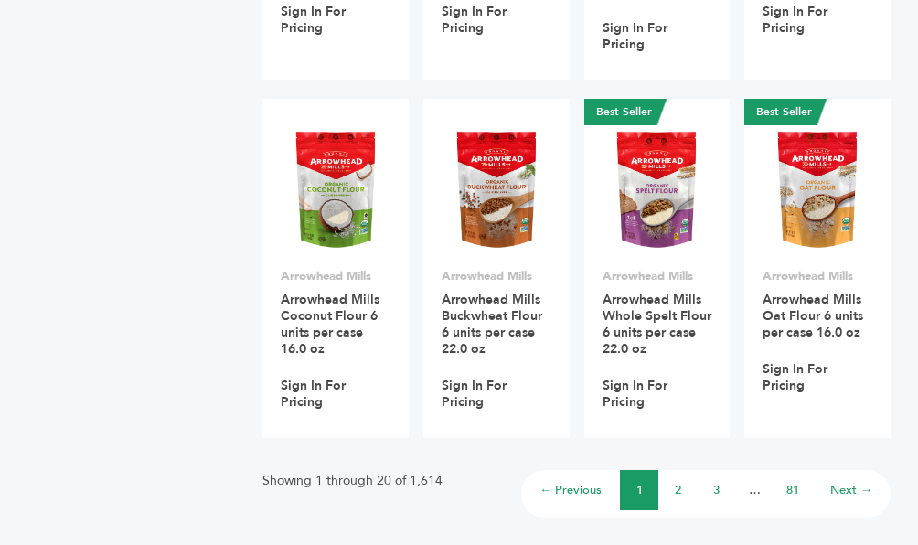
scroll to position [1624, 0]
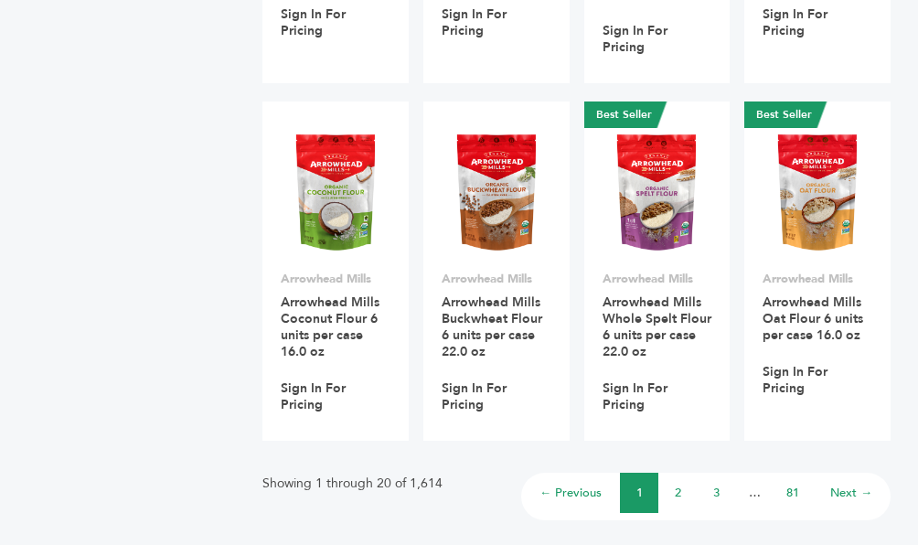
click at [672, 488] on li "2" at bounding box center [678, 493] width 38 height 40
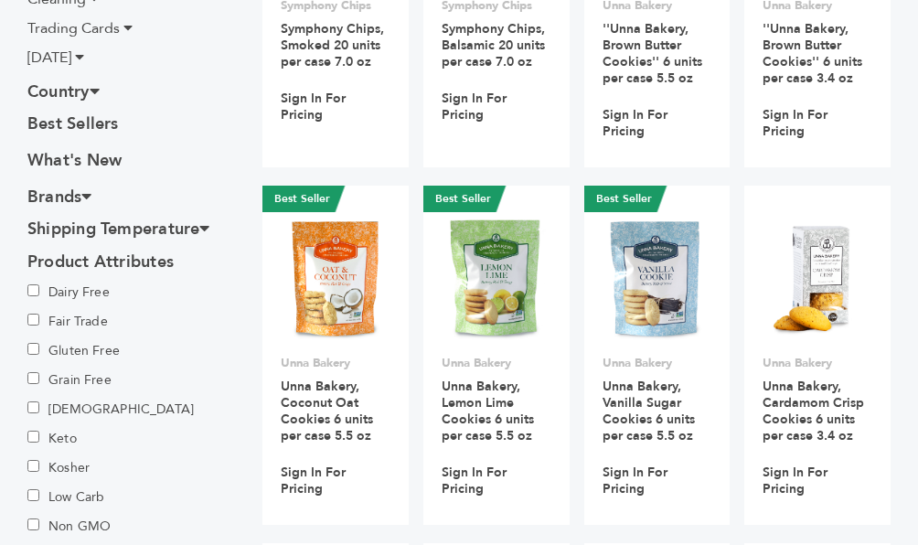
scroll to position [176, 0]
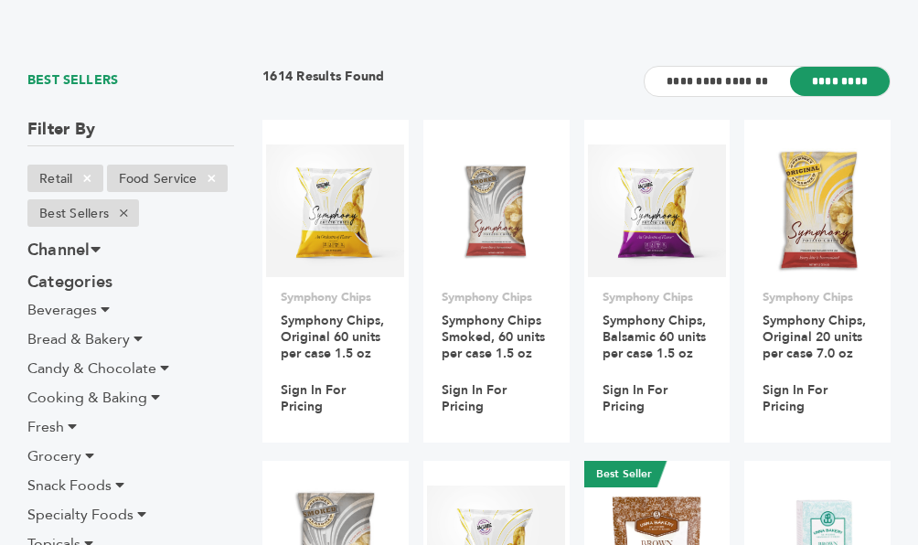
click at [107, 308] on icon at bounding box center [105, 309] width 9 height 15
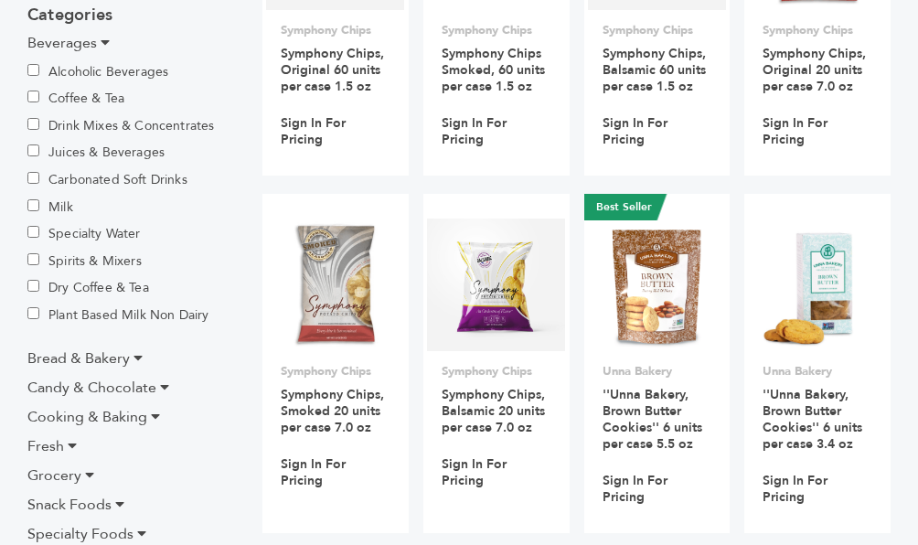
scroll to position [445, 0]
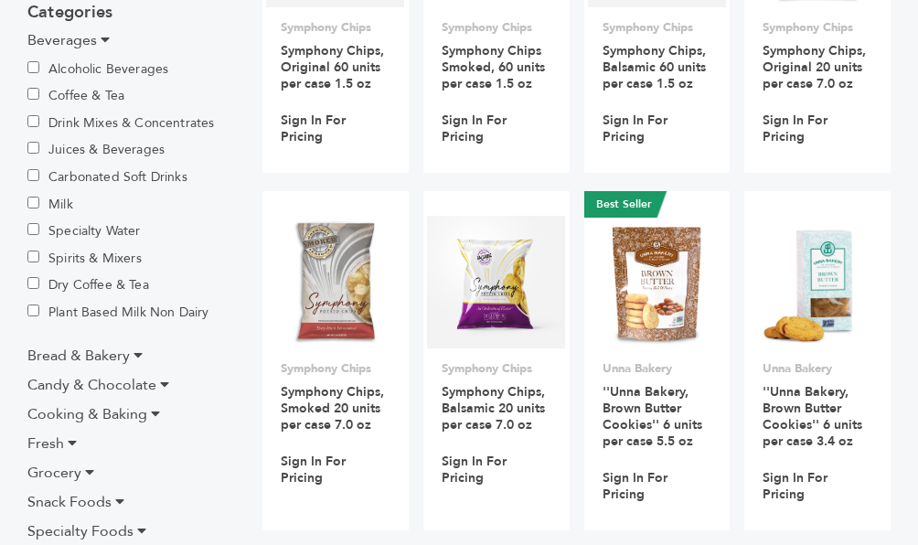
click at [134, 351] on icon at bounding box center [138, 355] width 9 height 15
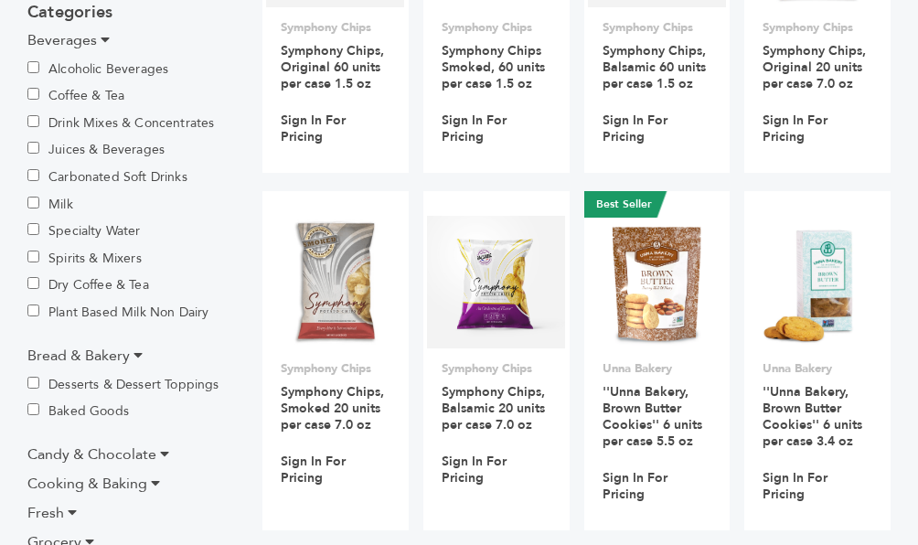
click at [166, 455] on icon at bounding box center [164, 453] width 9 height 15
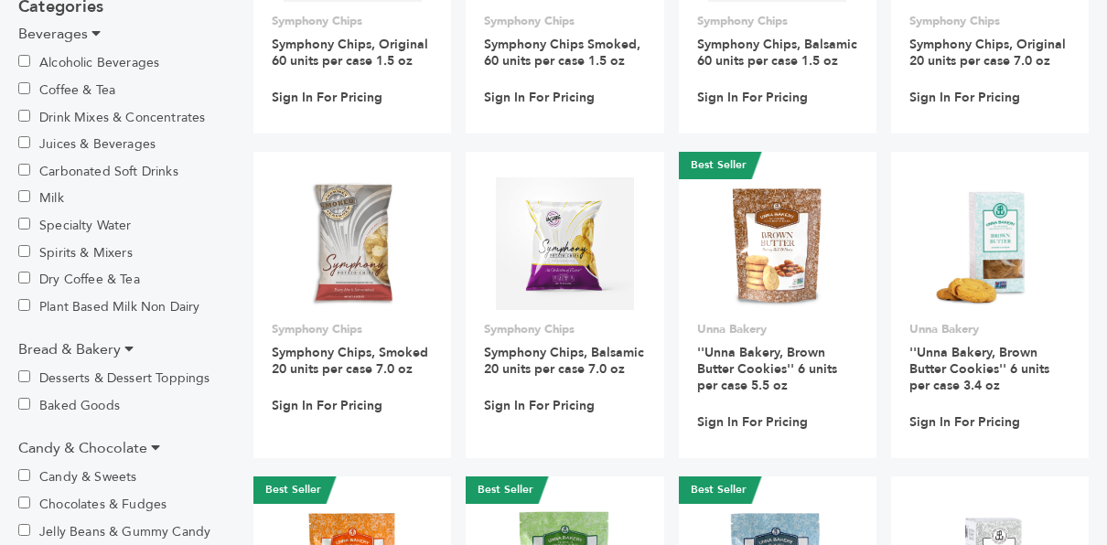
scroll to position [0, 0]
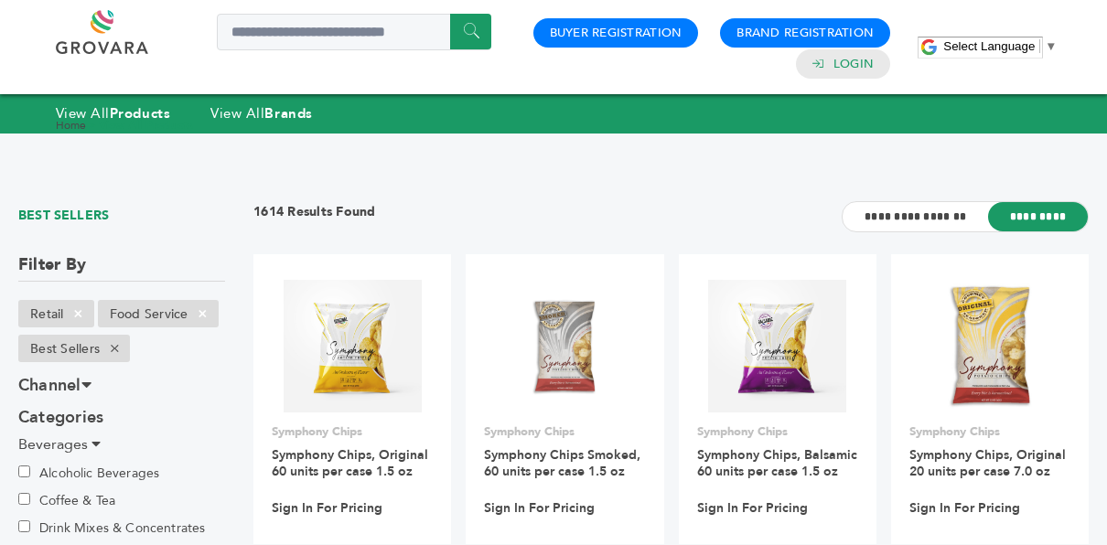
click at [767, 113] on div "Home > View All Products" at bounding box center [553, 126] width 1107 height 48
click at [188, 311] on span "×" at bounding box center [203, 314] width 30 height 22
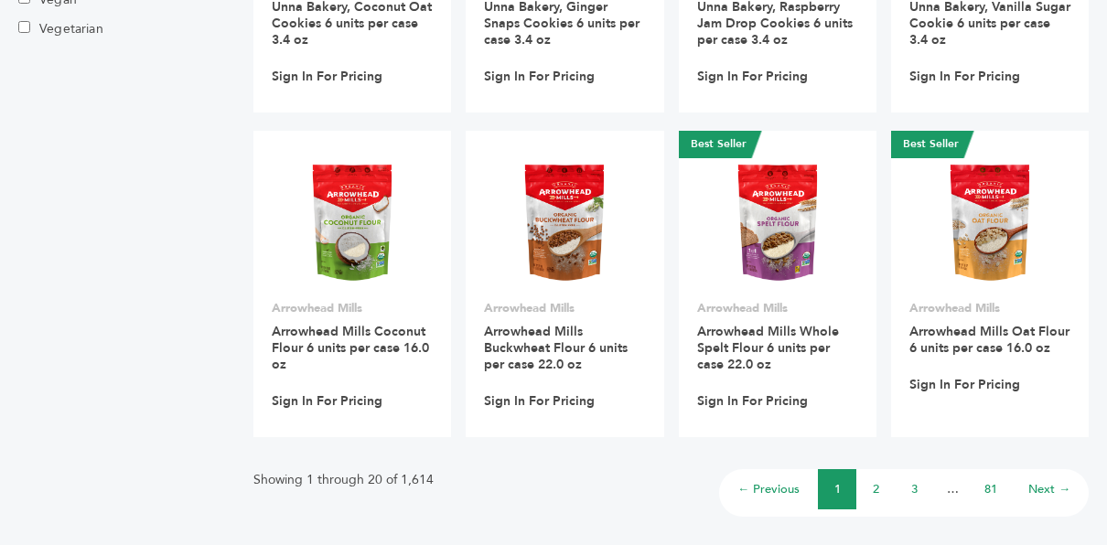
click at [997, 488] on link "81" at bounding box center [990, 489] width 13 height 16
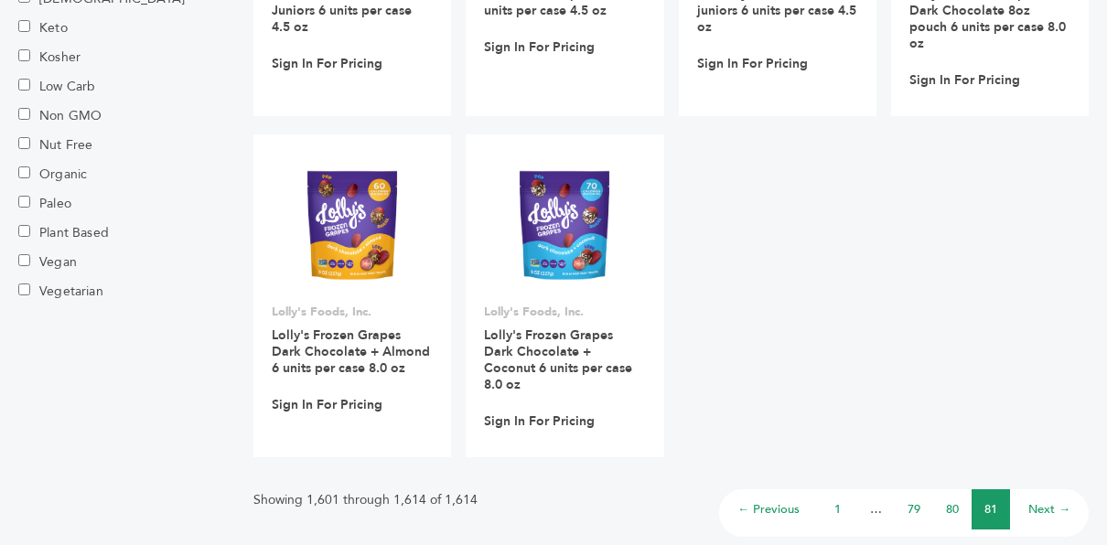
scroll to position [1141, 0]
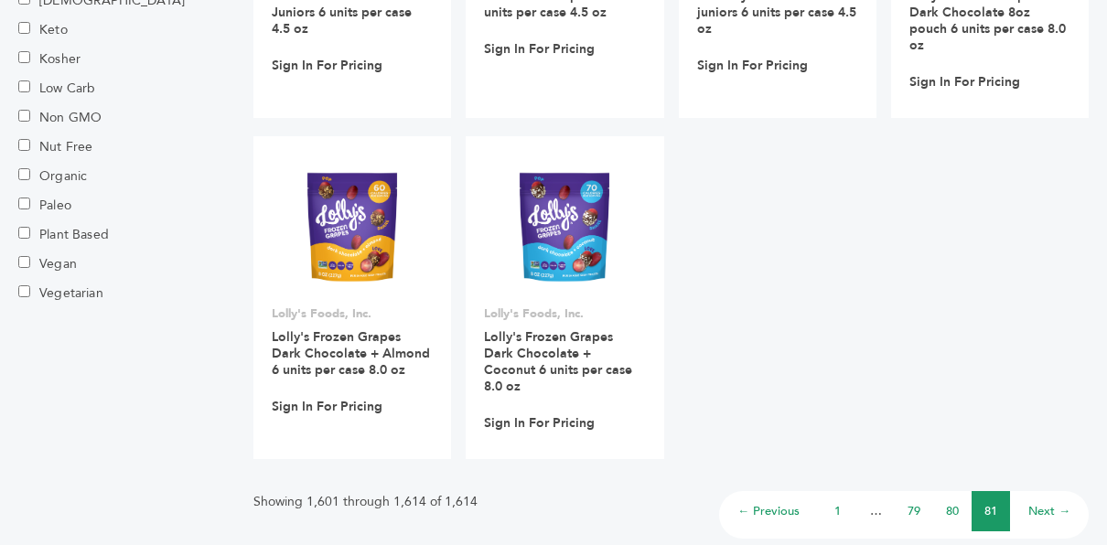
click at [1056, 503] on link "Next →" at bounding box center [1049, 511] width 42 height 16
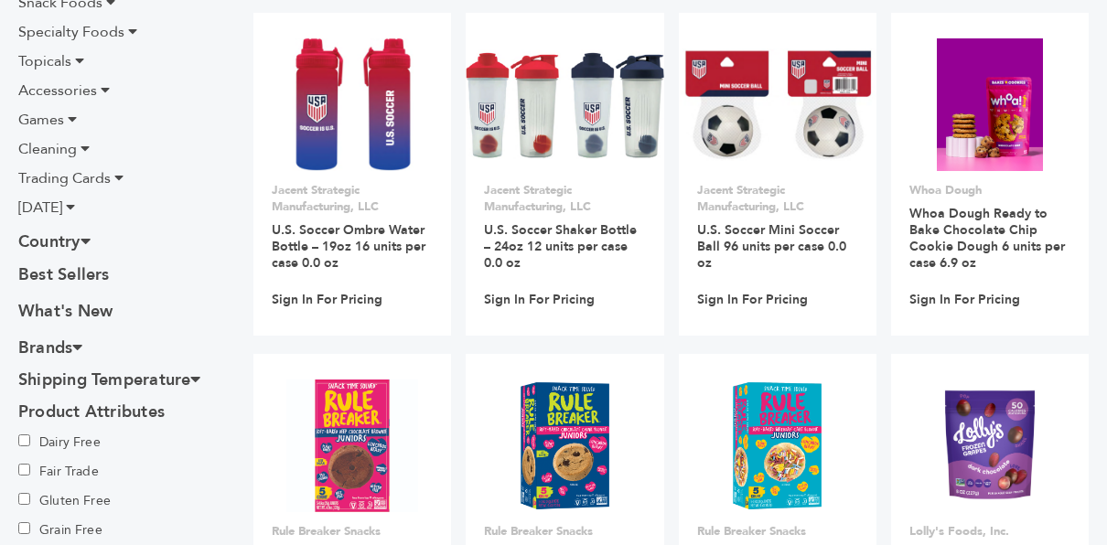
scroll to position [543, 0]
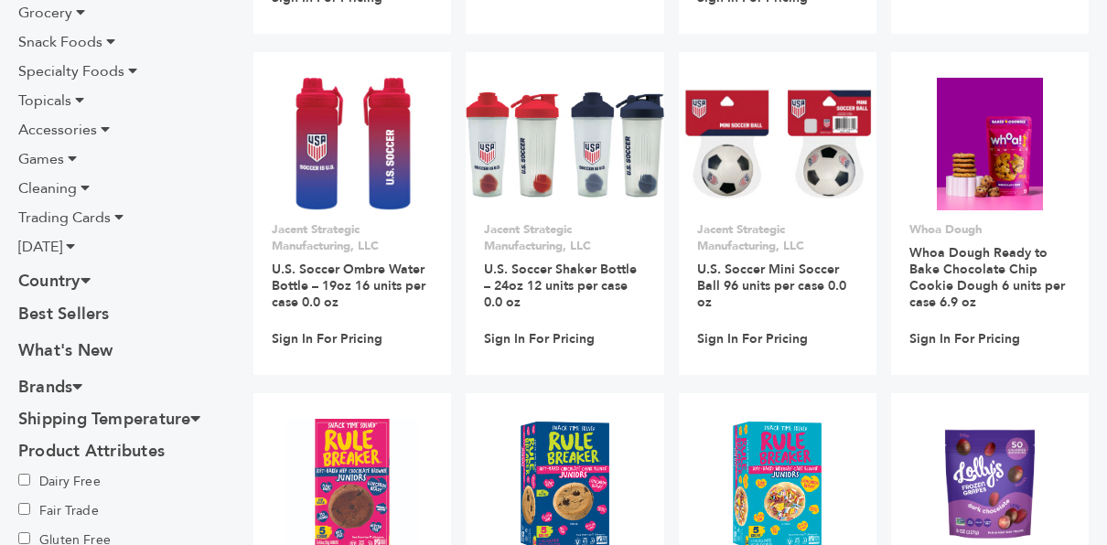
click at [67, 278] on h3 "Country" at bounding box center [121, 281] width 207 height 32
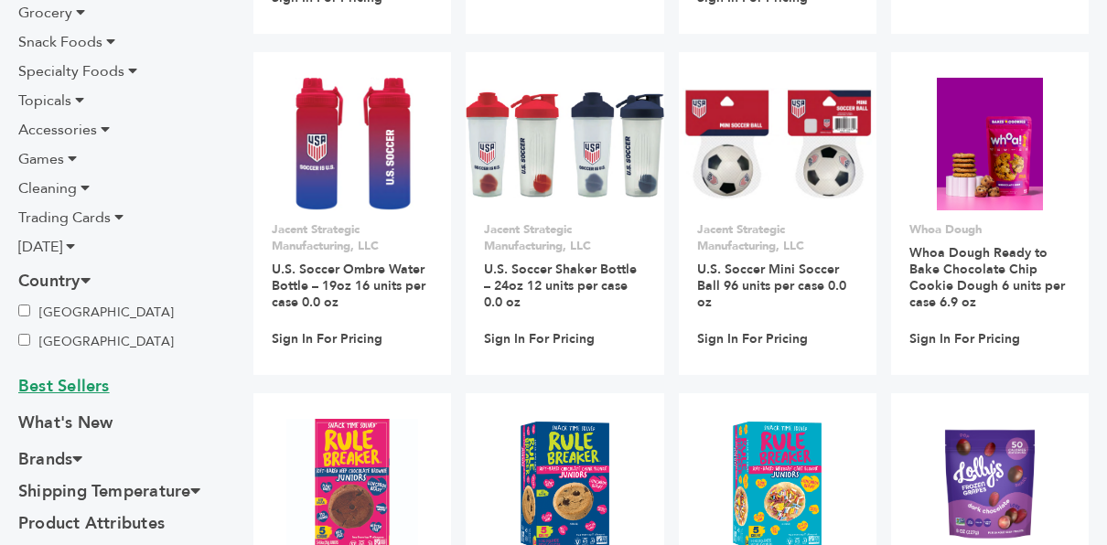
click at [84, 382] on link "Best Sellers" at bounding box center [121, 388] width 207 height 27
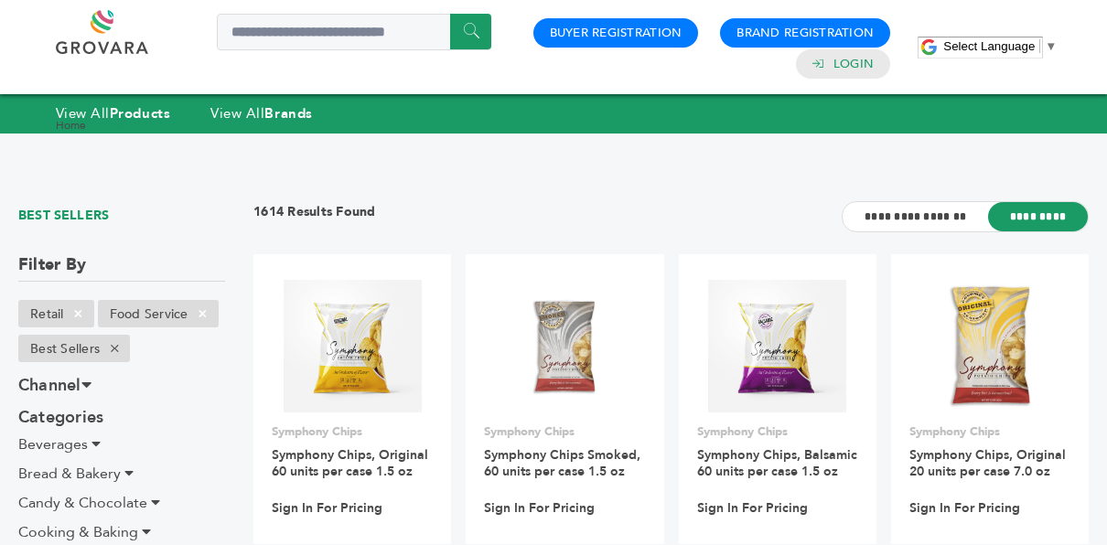
drag, startPoint x: 1026, startPoint y: 4, endPoint x: 627, endPoint y: 160, distance: 429.2
